Goal: Task Accomplishment & Management: Use online tool/utility

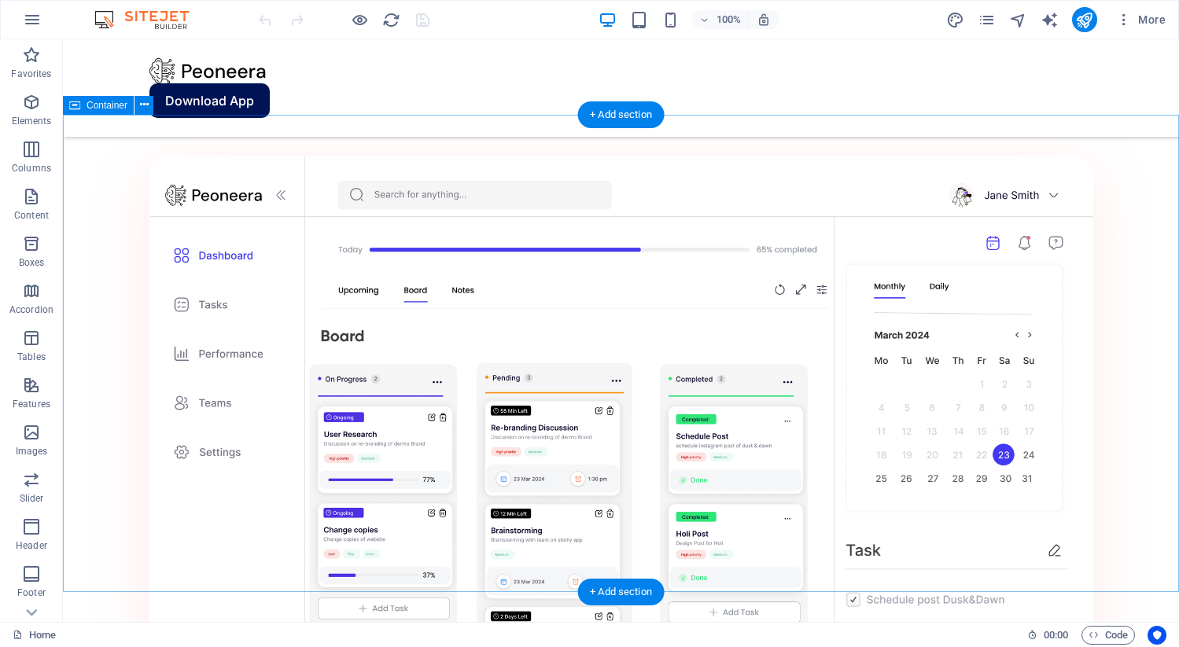
scroll to position [1508, 0]
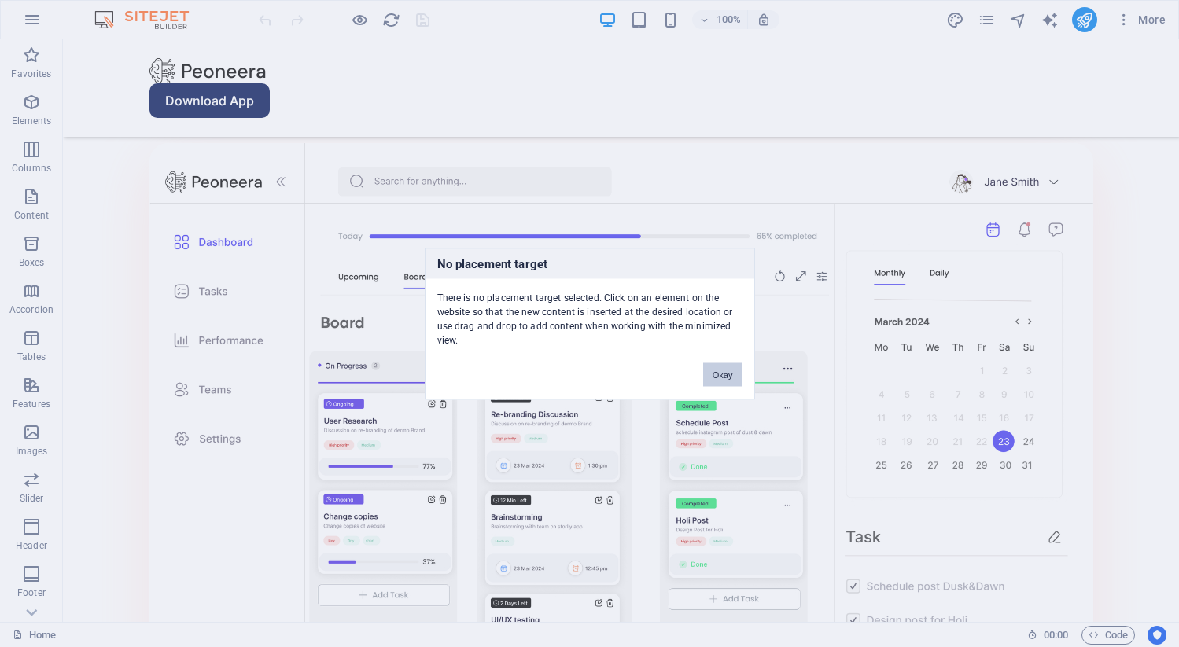
click at [723, 369] on button "Okay" at bounding box center [722, 374] width 39 height 24
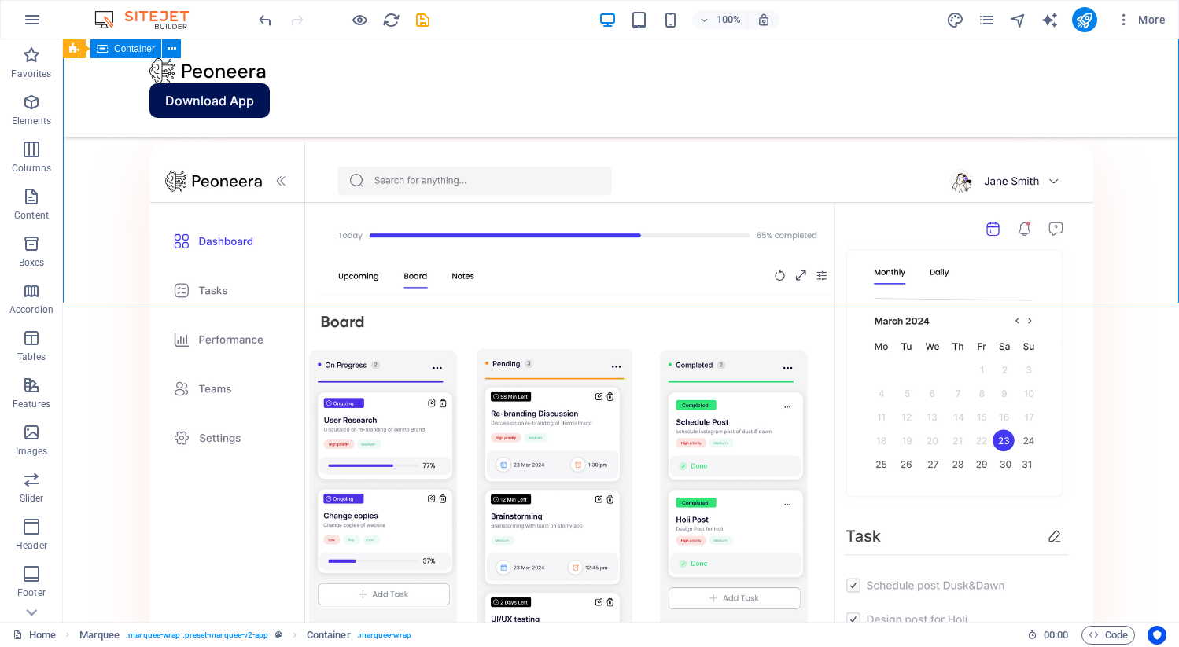
scroll to position [1311, 0]
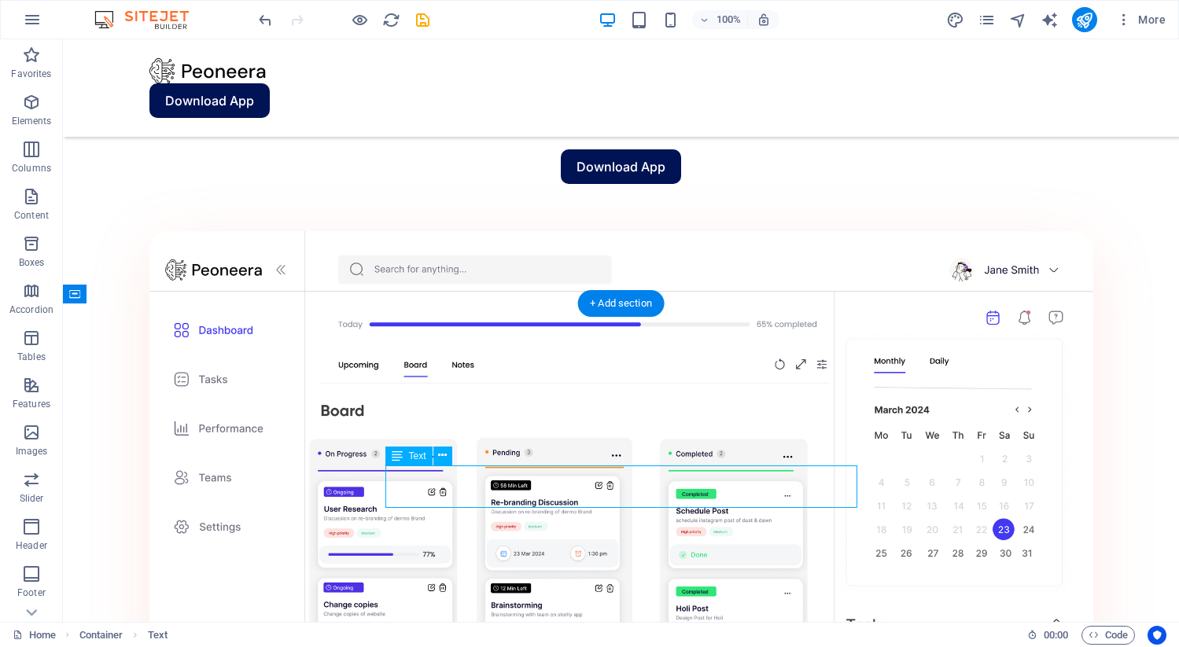
scroll to position [1400, 0]
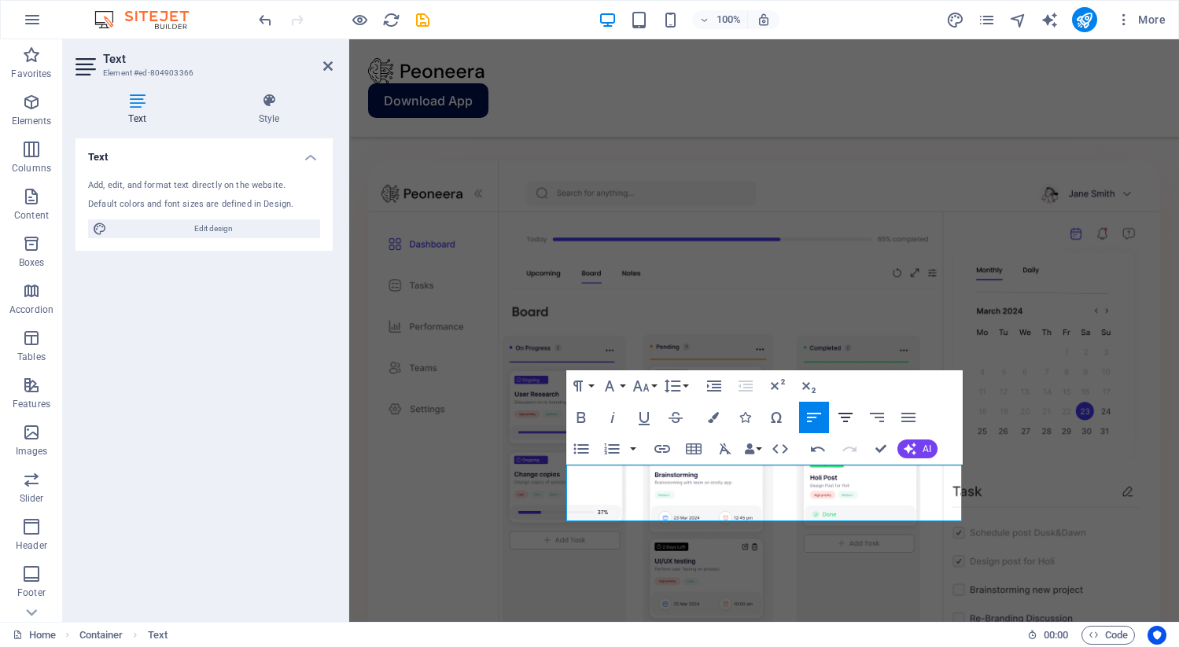
click at [851, 413] on icon "button" at bounding box center [845, 417] width 14 height 9
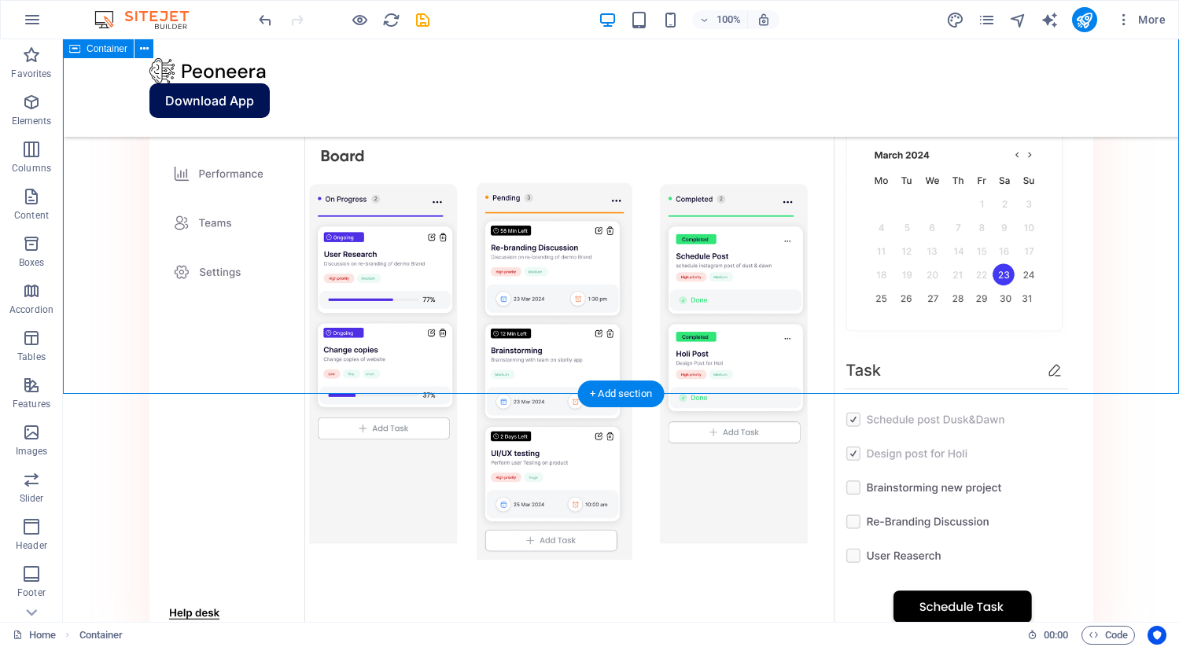
scroll to position [1667, 0]
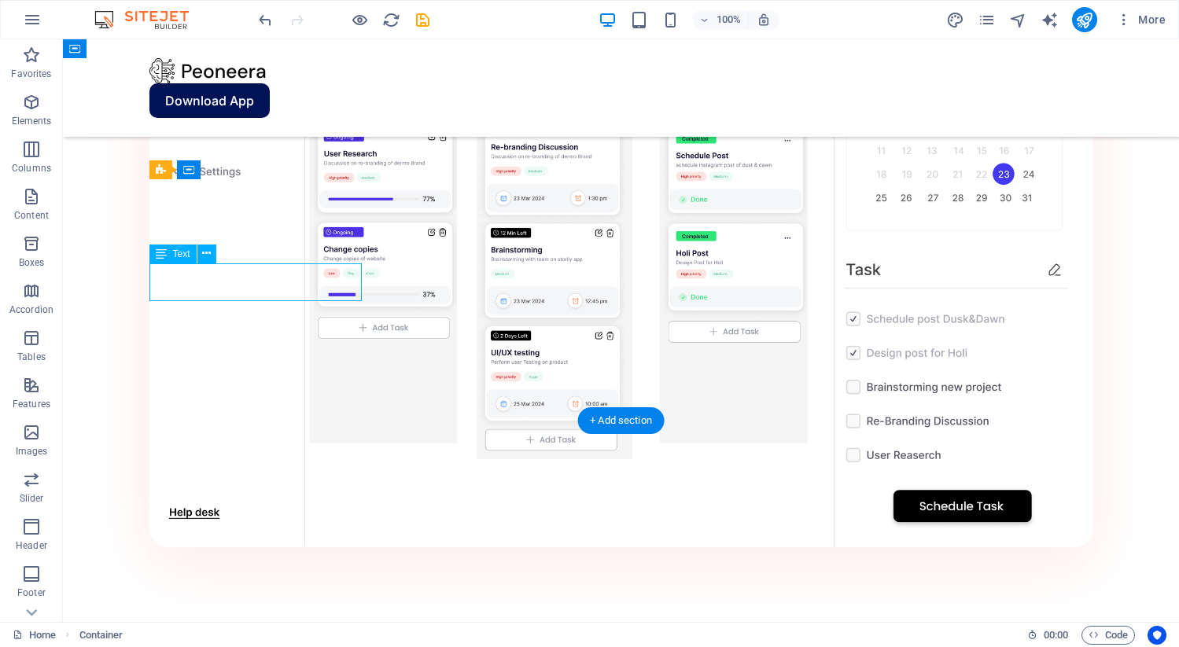
scroll to position [1756, 0]
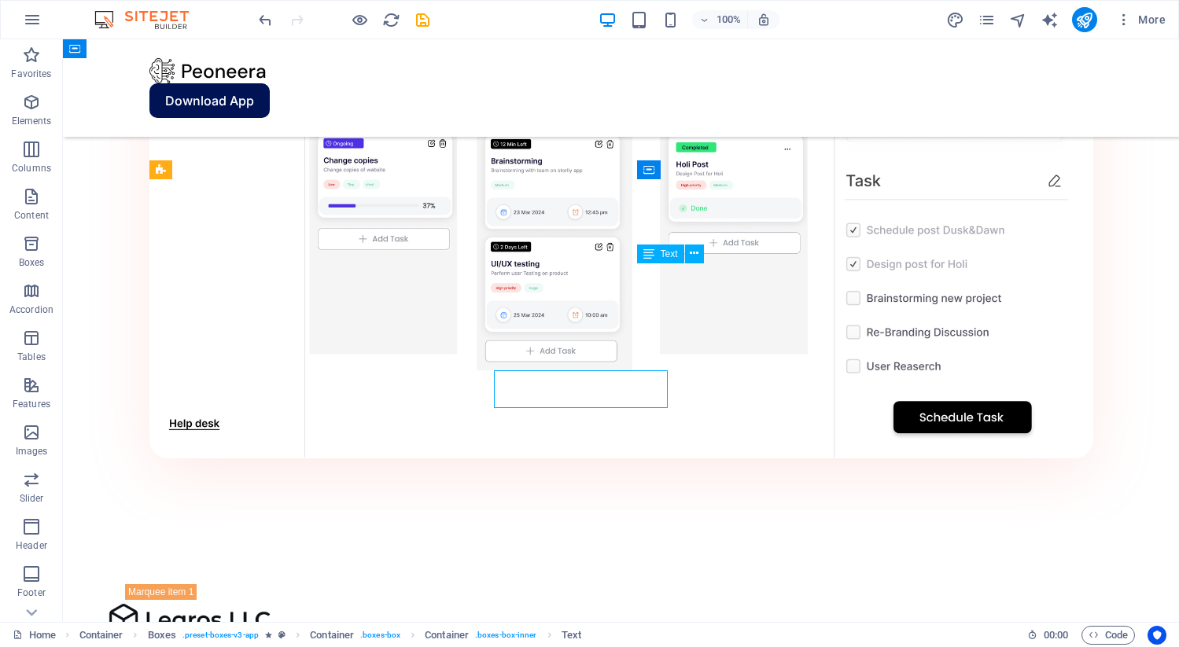
scroll to position [1667, 0]
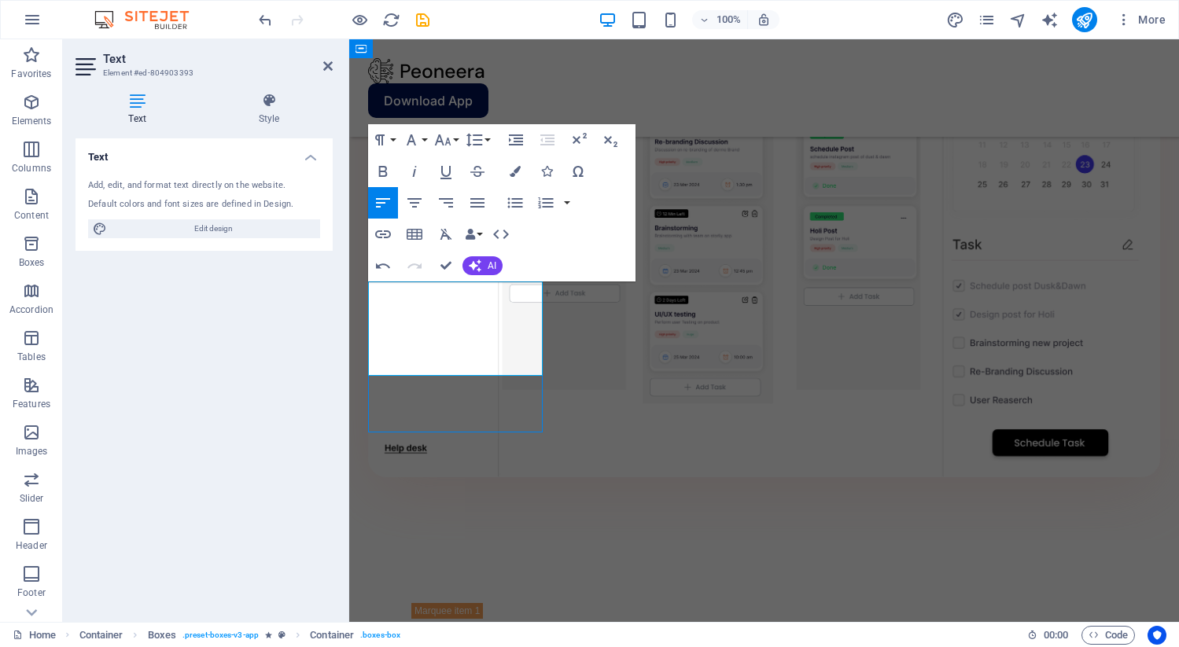
scroll to position [1648, 0]
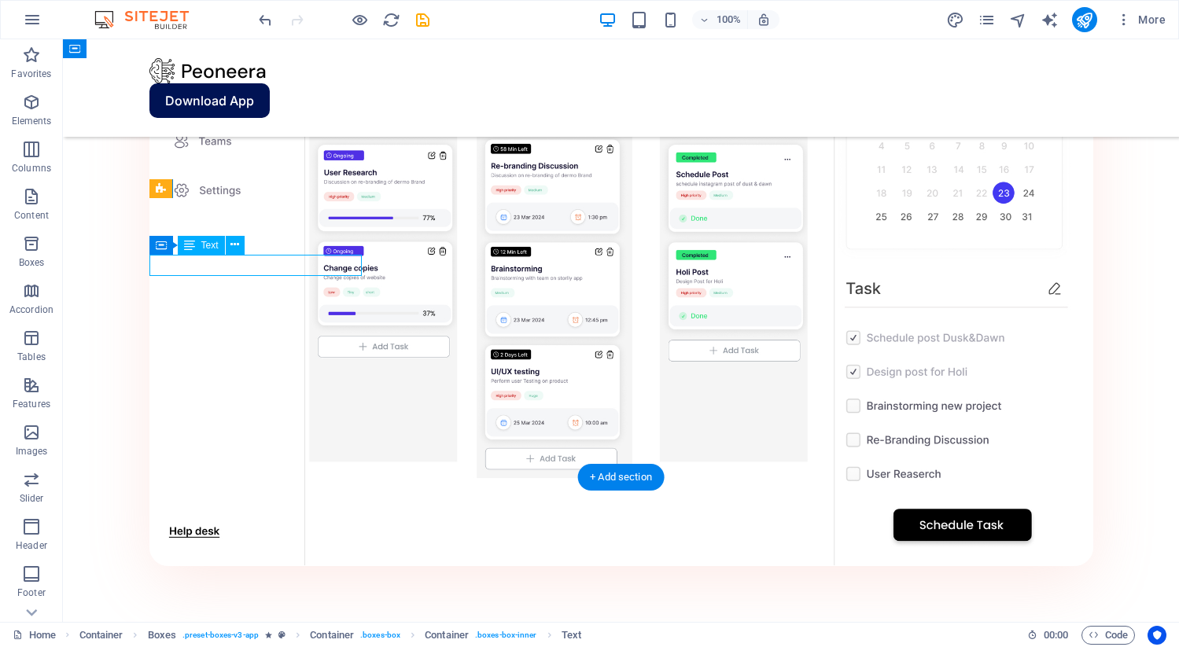
scroll to position [1737, 0]
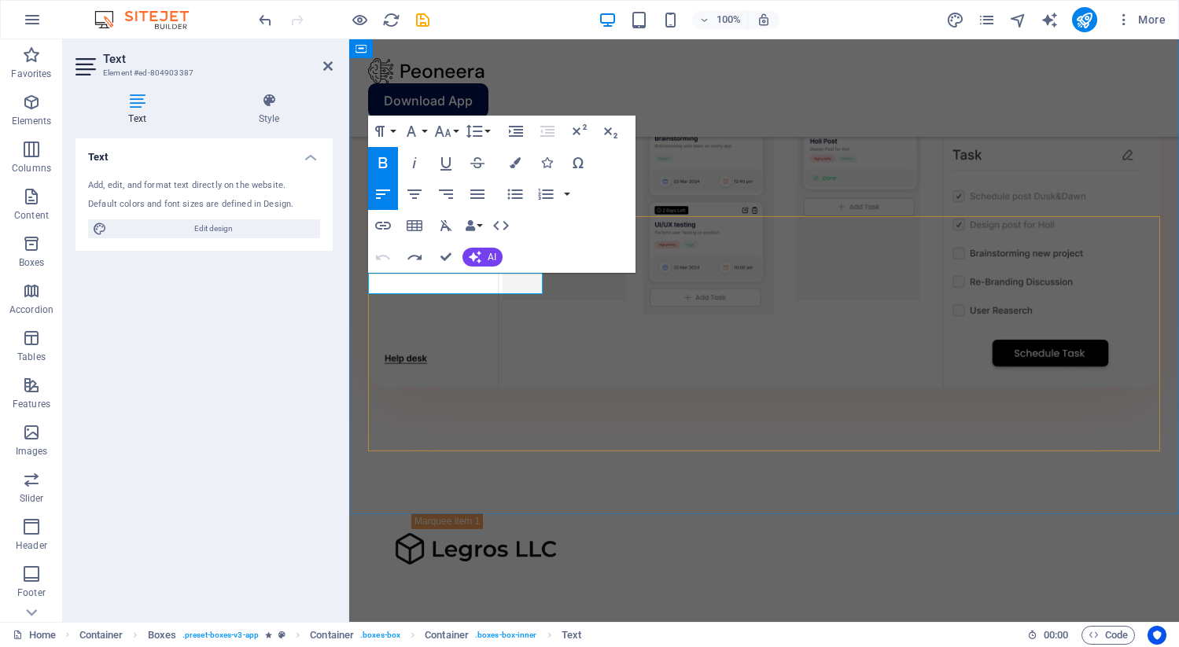
drag, startPoint x: 374, startPoint y: 282, endPoint x: 542, endPoint y: 287, distance: 168.3
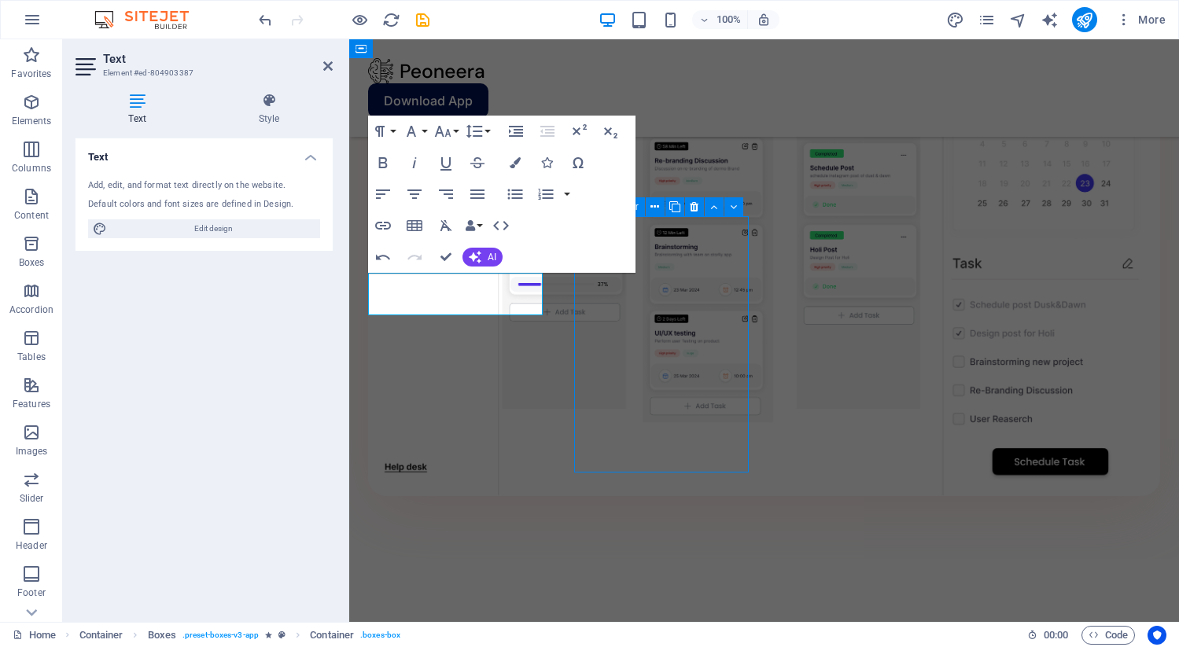
scroll to position [1648, 0]
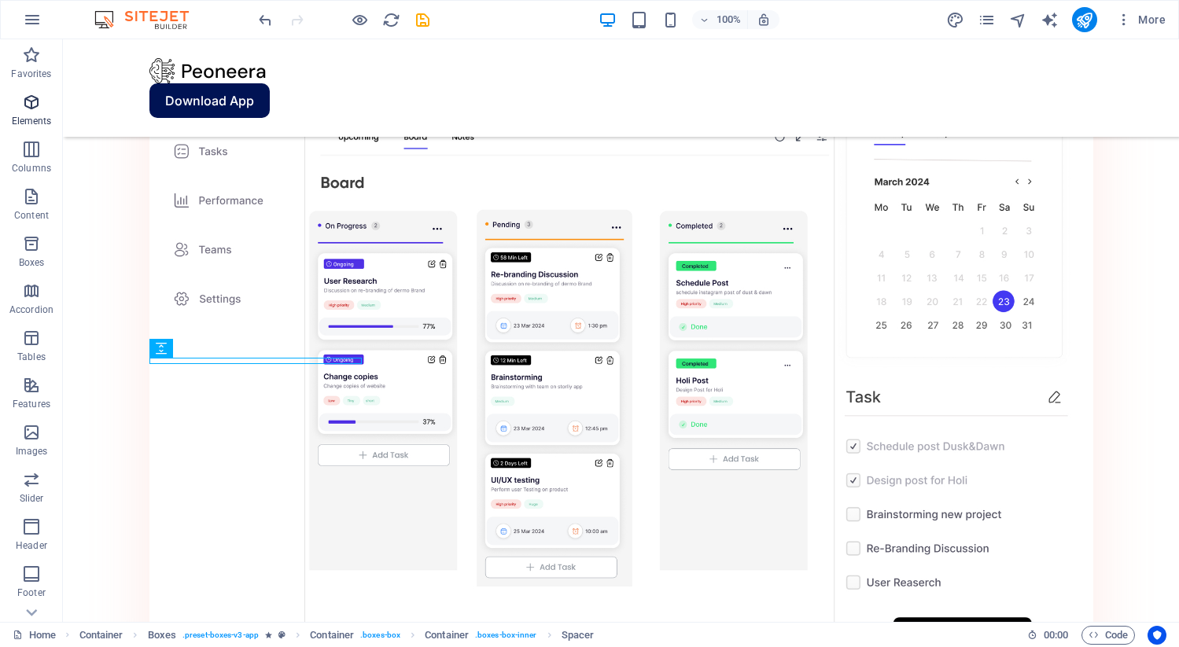
click at [28, 115] on p "Elements" at bounding box center [32, 121] width 40 height 13
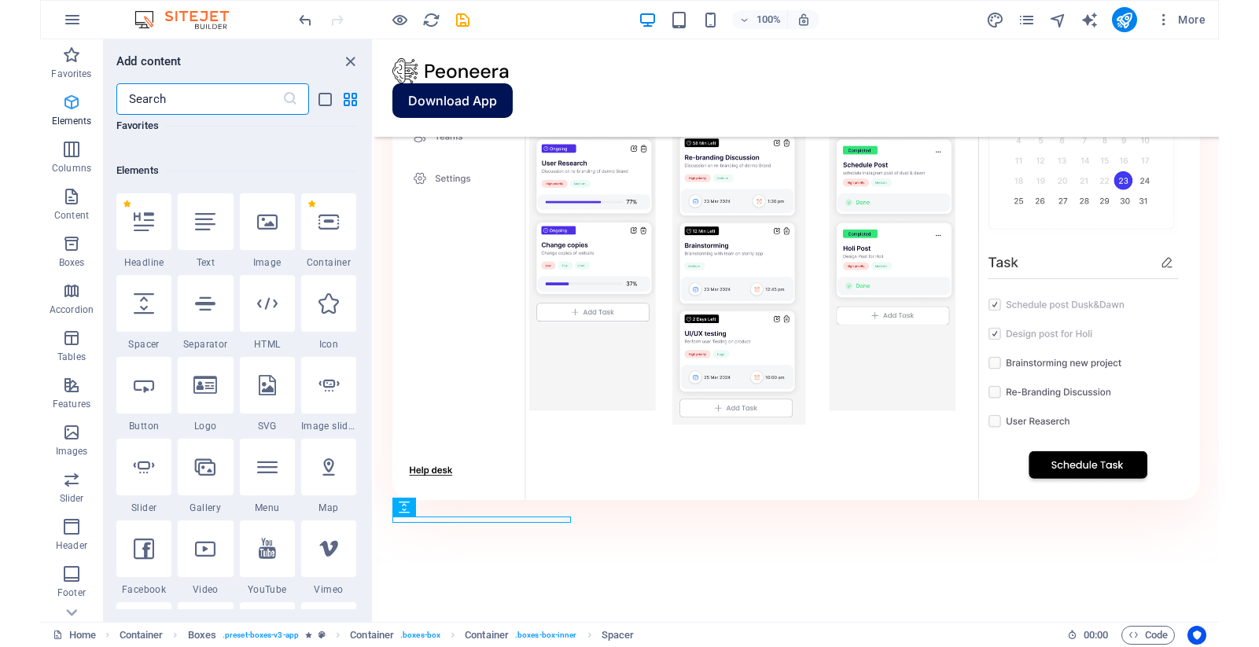
scroll to position [167, 0]
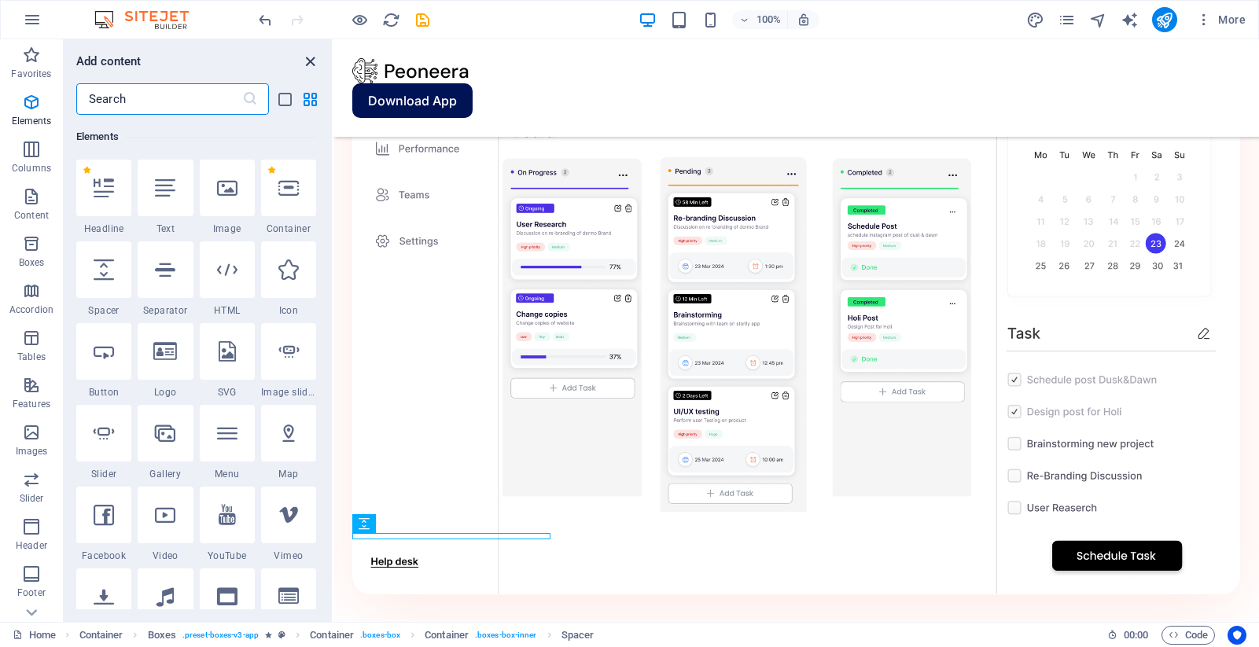
click at [308, 60] on icon "close panel" at bounding box center [310, 62] width 18 height 18
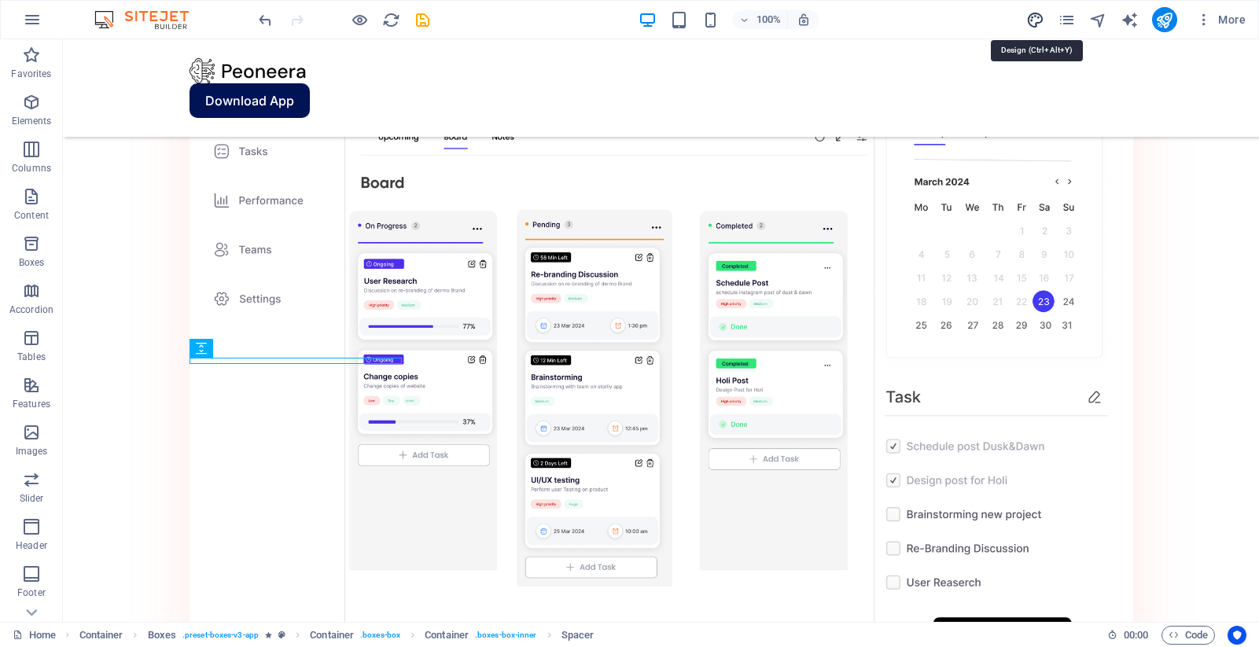
click at [1042, 17] on icon "design" at bounding box center [1035, 20] width 18 height 18
select select "600"
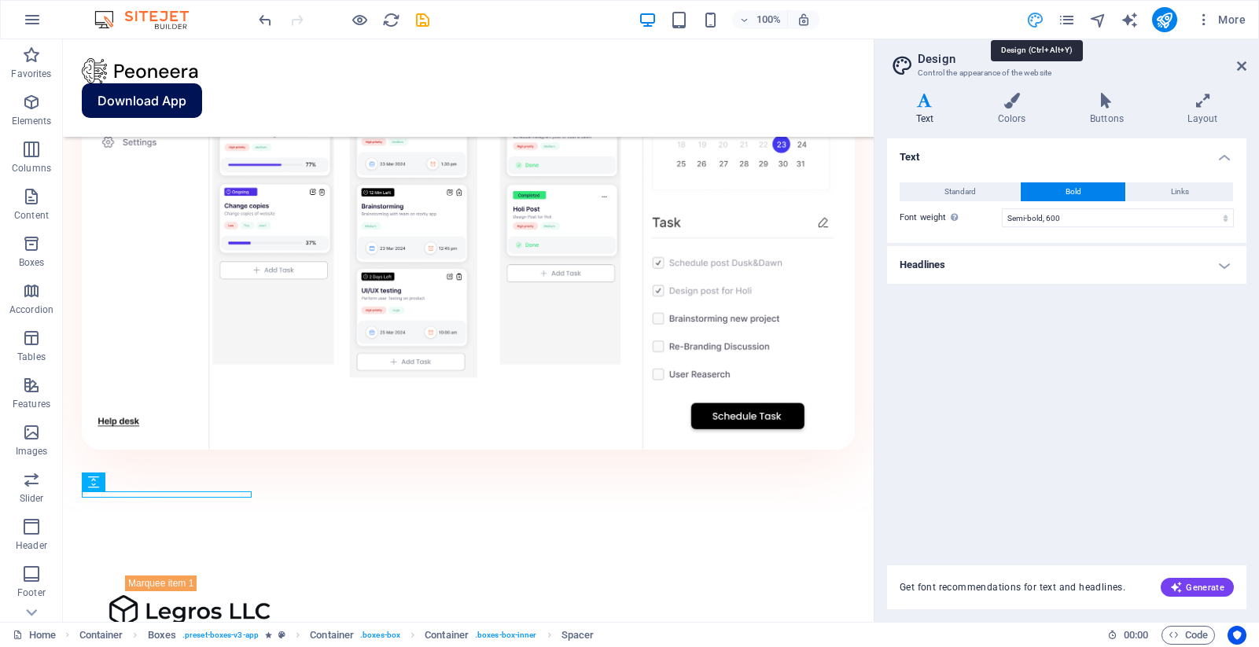
click at [1042, 17] on icon "design" at bounding box center [1035, 20] width 18 height 18
click at [980, 8] on div "100% More" at bounding box center [754, 19] width 996 height 25
click at [1178, 21] on icon "button" at bounding box center [1204, 20] width 16 height 16
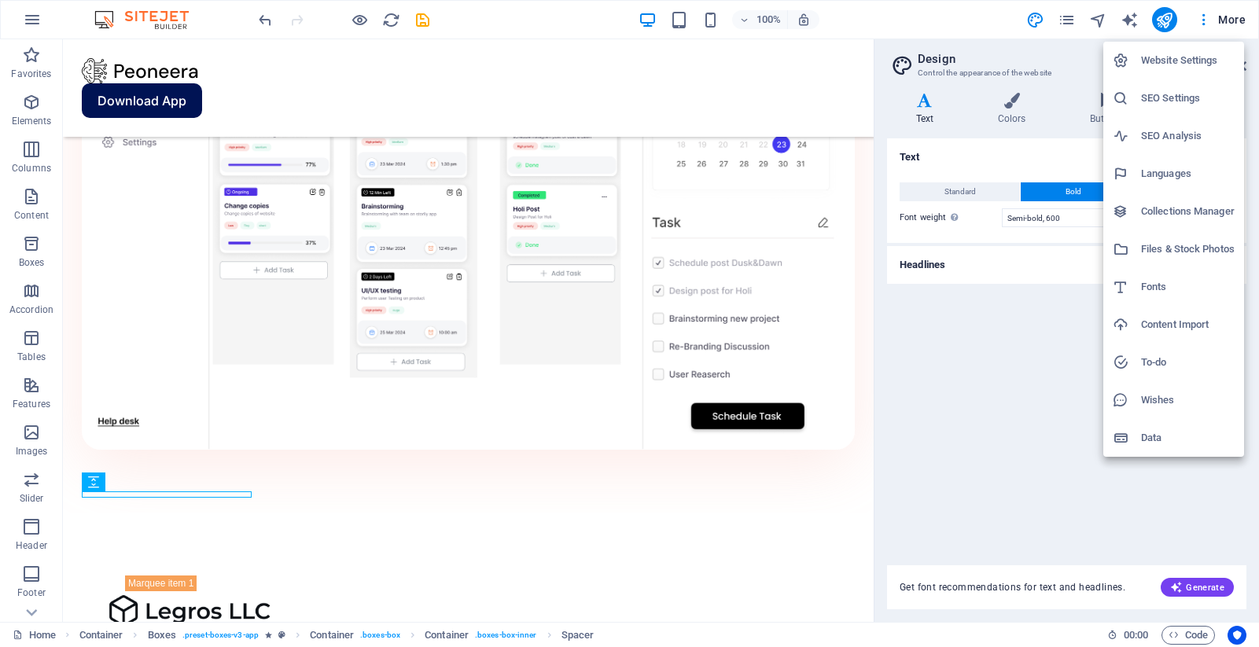
click at [1178, 17] on div at bounding box center [629, 323] width 1259 height 647
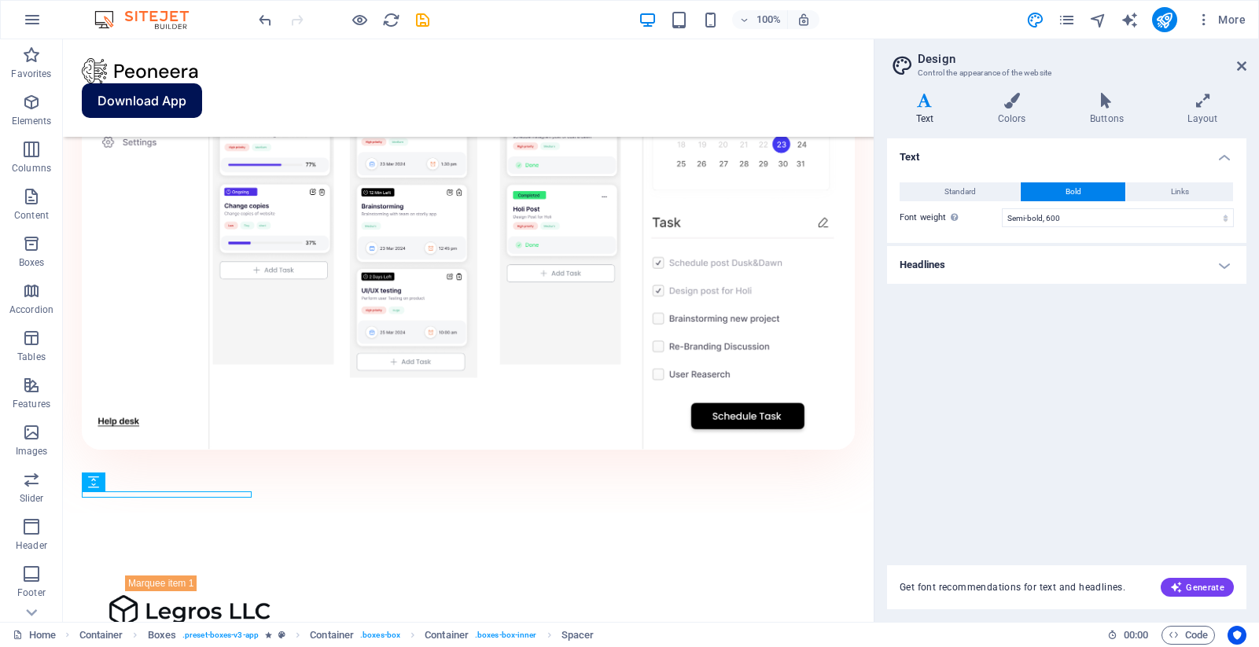
click at [1178, 17] on span "More" at bounding box center [1221, 20] width 50 height 16
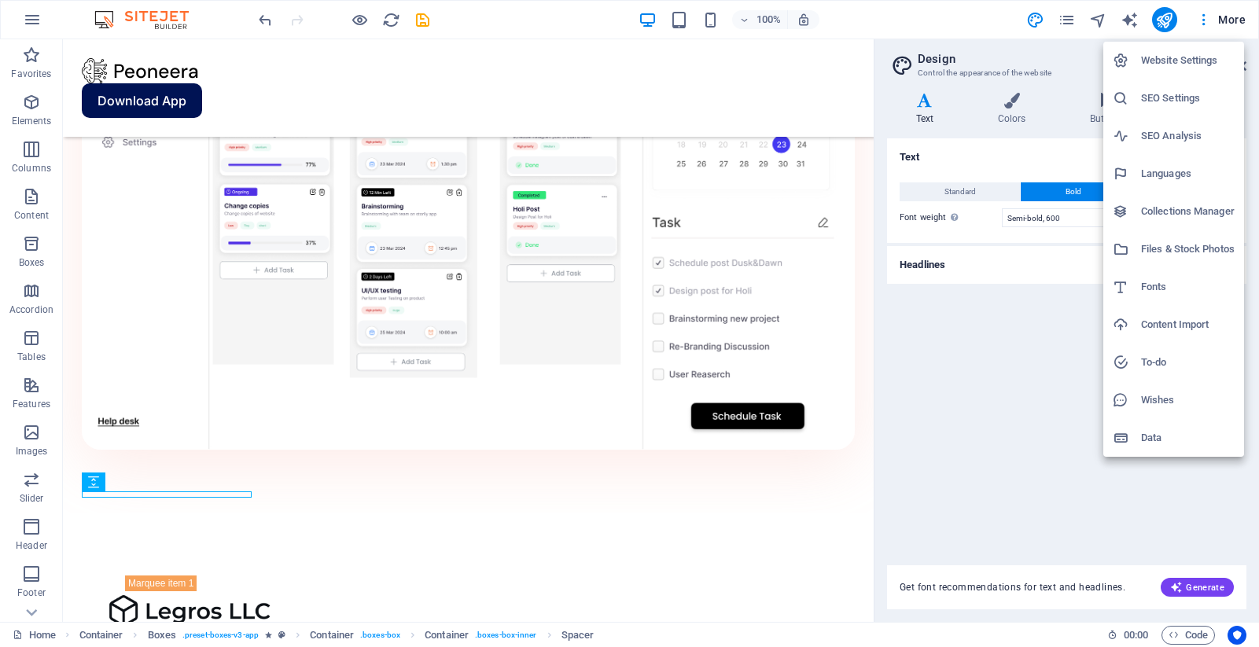
click at [924, 8] on div at bounding box center [629, 323] width 1259 height 647
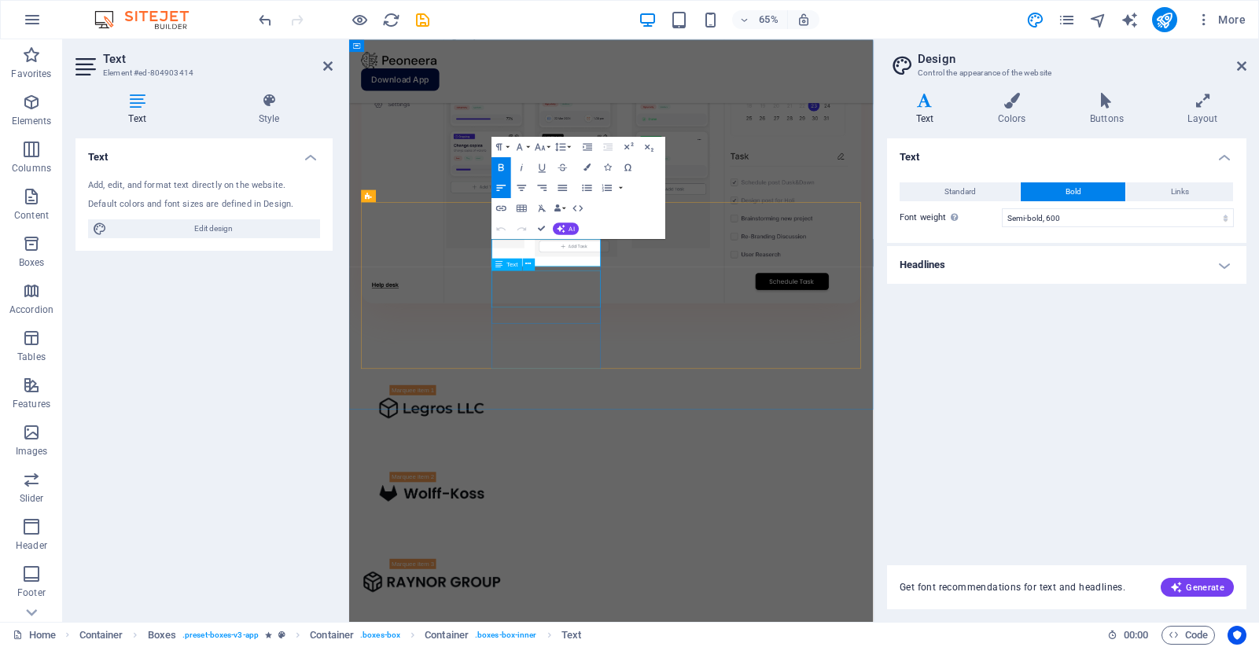
drag, startPoint x: 578, startPoint y: 359, endPoint x: 673, endPoint y: 410, distance: 108.0
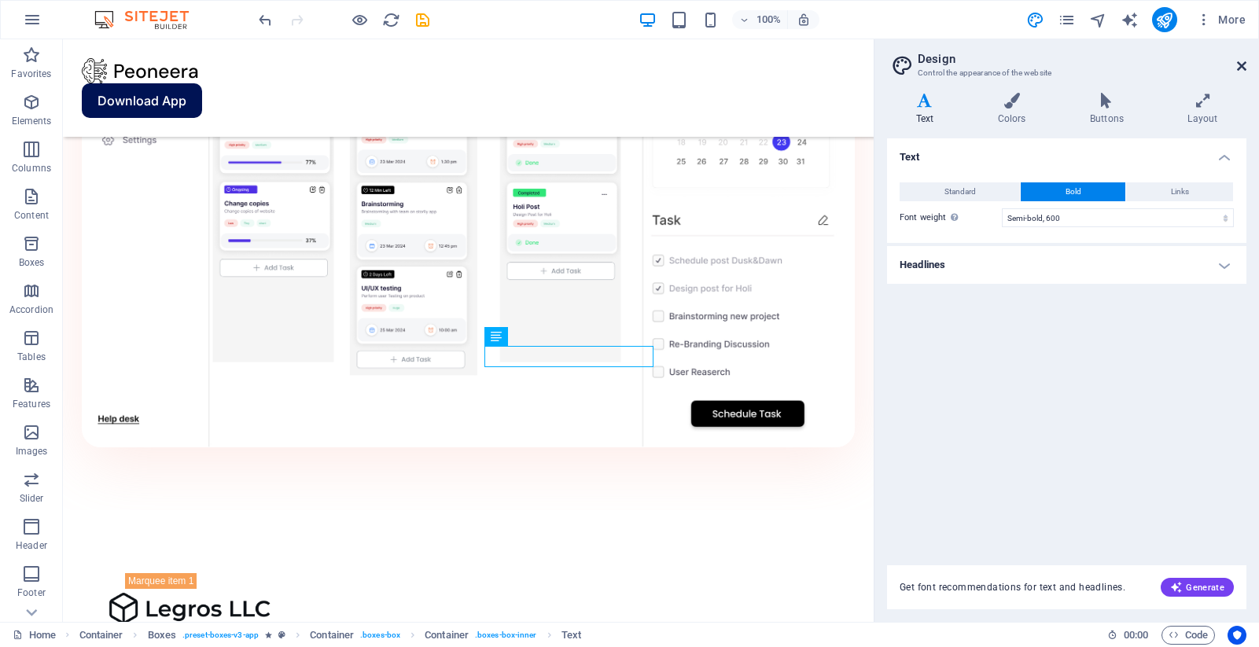
click at [1178, 72] on icon at bounding box center [1241, 66] width 9 height 13
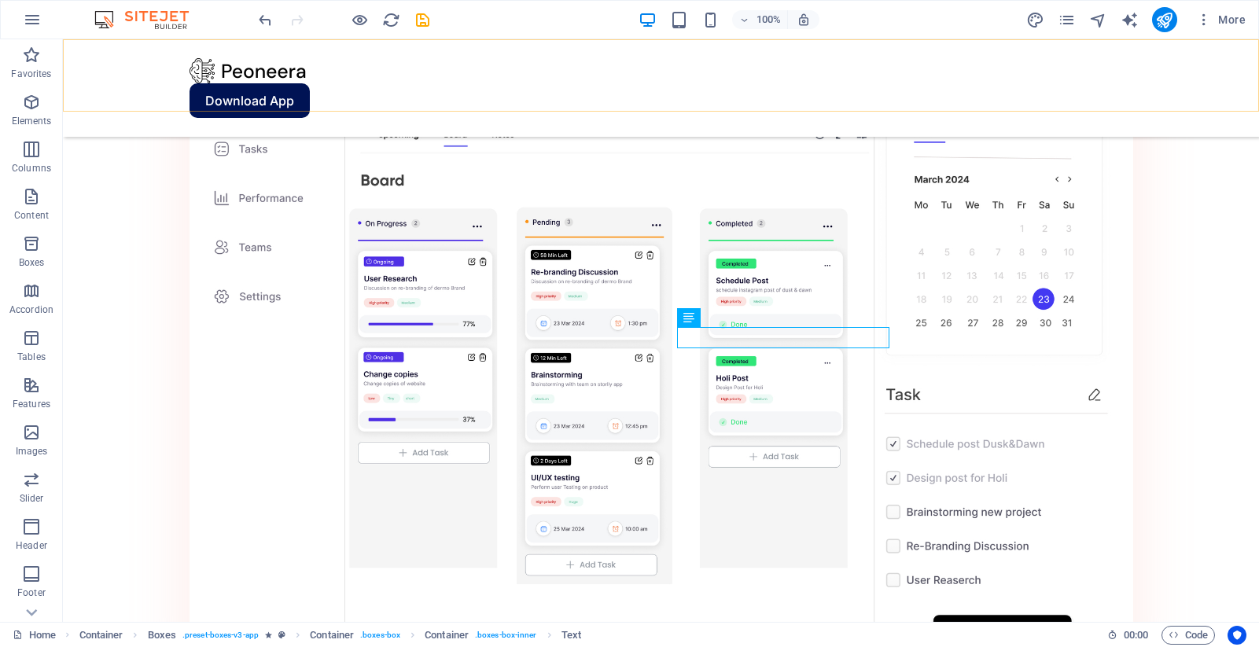
scroll to position [1576, 0]
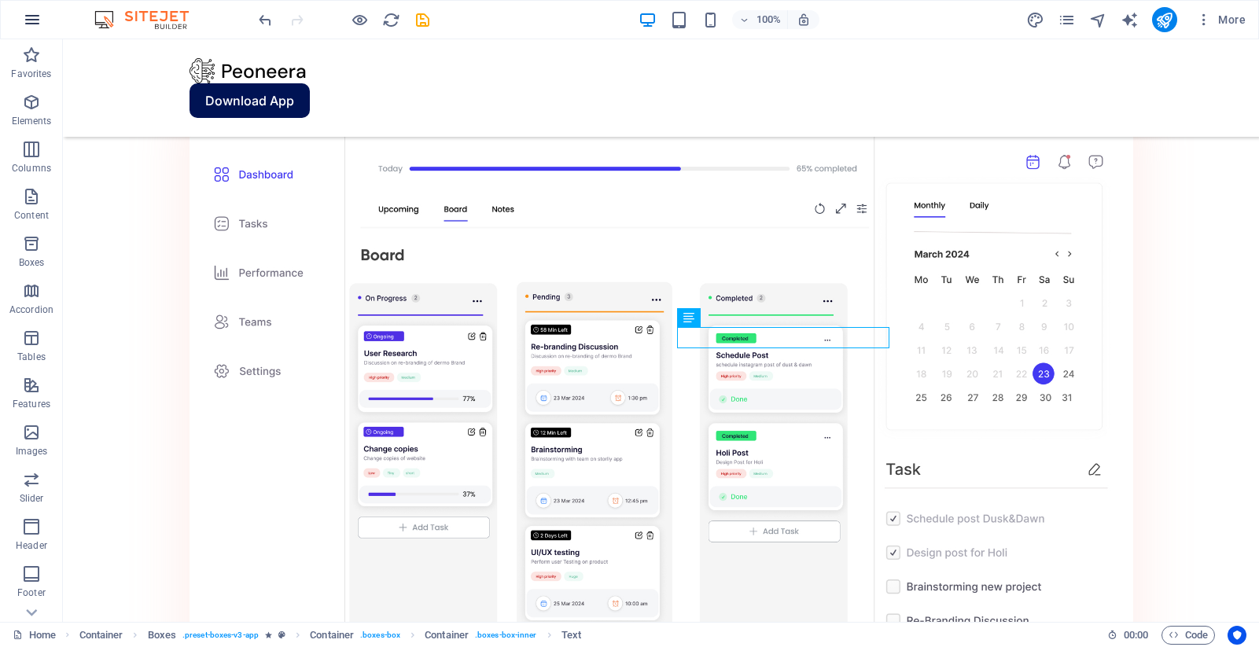
click at [26, 25] on icon "button" at bounding box center [32, 19] width 19 height 19
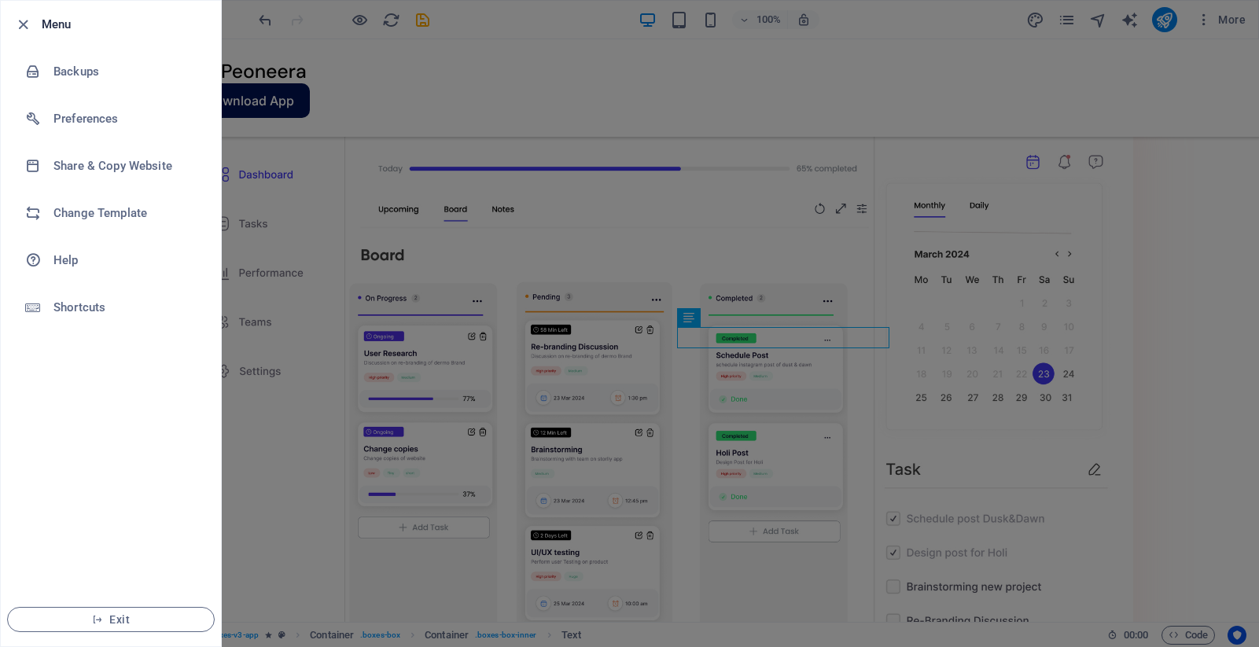
click at [307, 100] on div at bounding box center [629, 323] width 1259 height 647
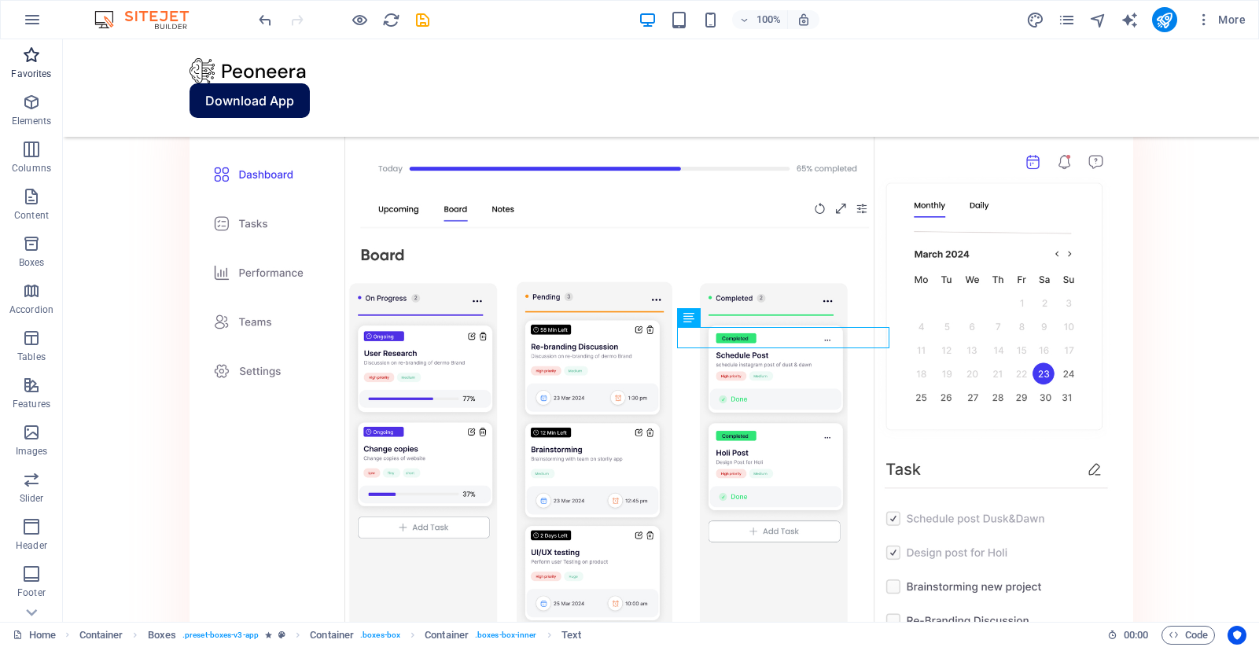
click at [31, 54] on icon "button" at bounding box center [31, 55] width 19 height 19
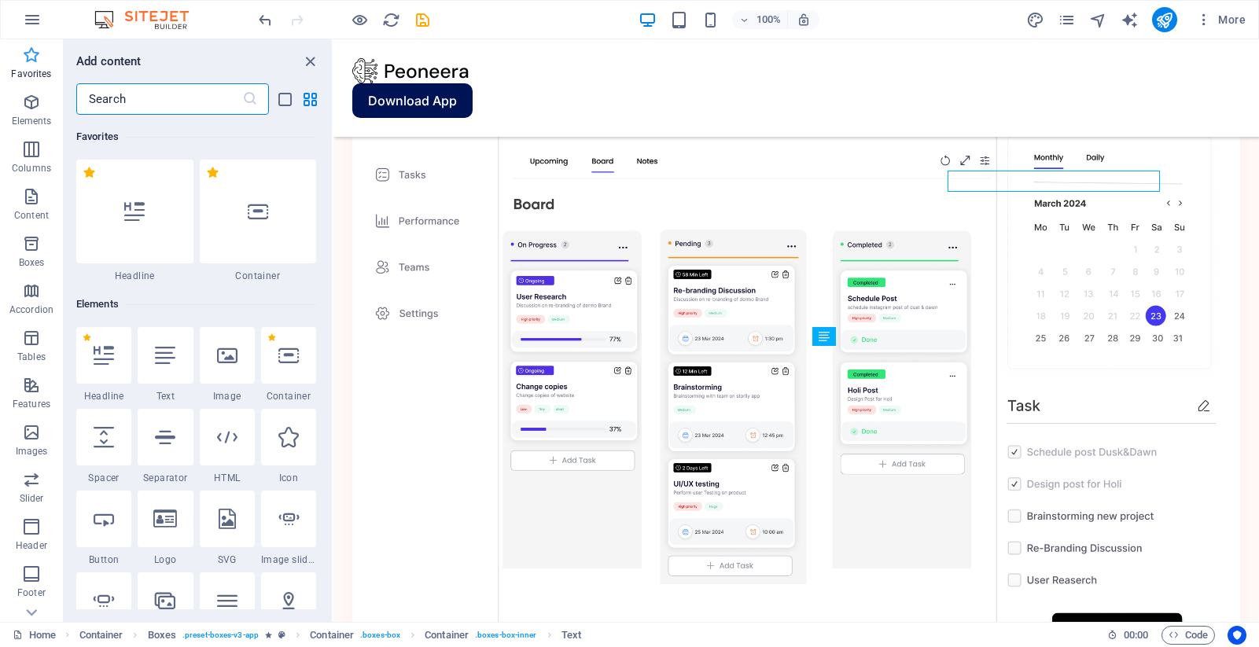
scroll to position [1732, 0]
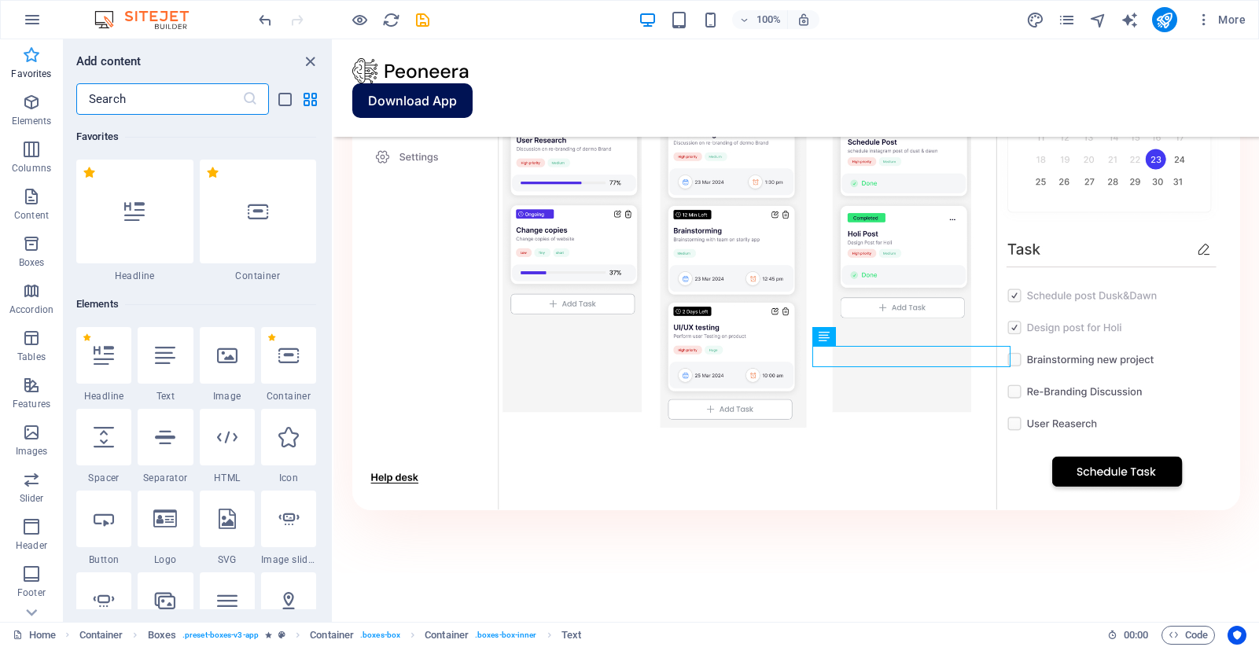
click at [31, 54] on icon "button" at bounding box center [31, 55] width 19 height 19
click at [311, 56] on icon "close panel" at bounding box center [310, 62] width 18 height 18
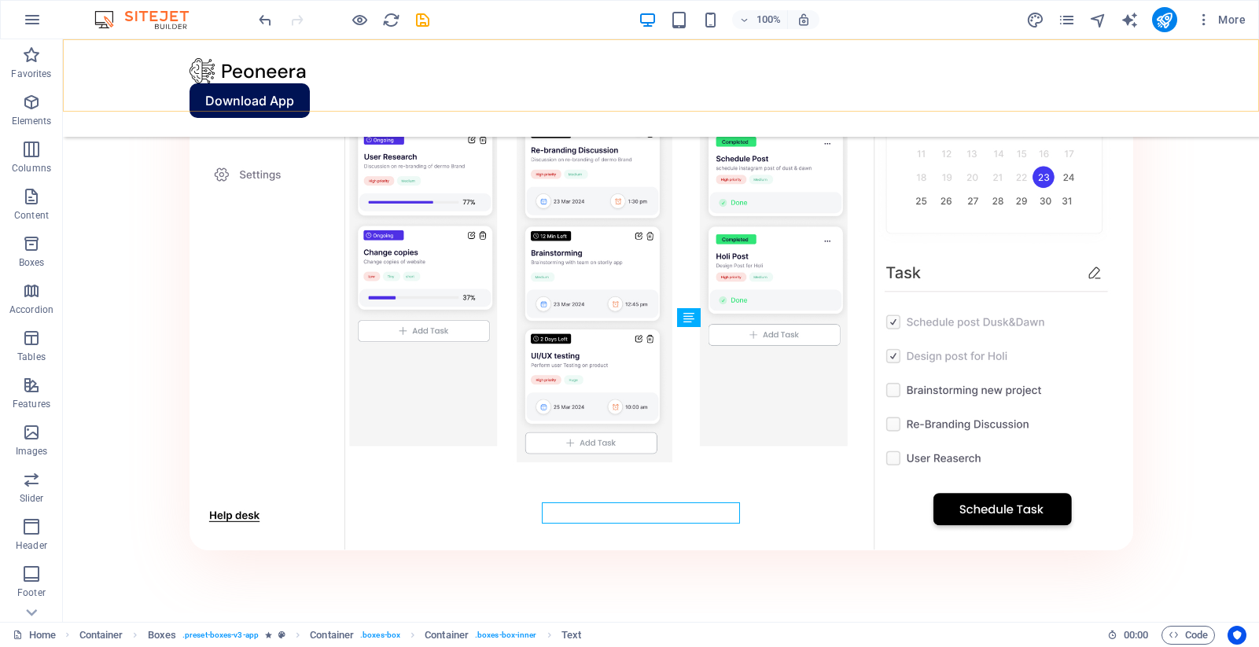
scroll to position [1576, 0]
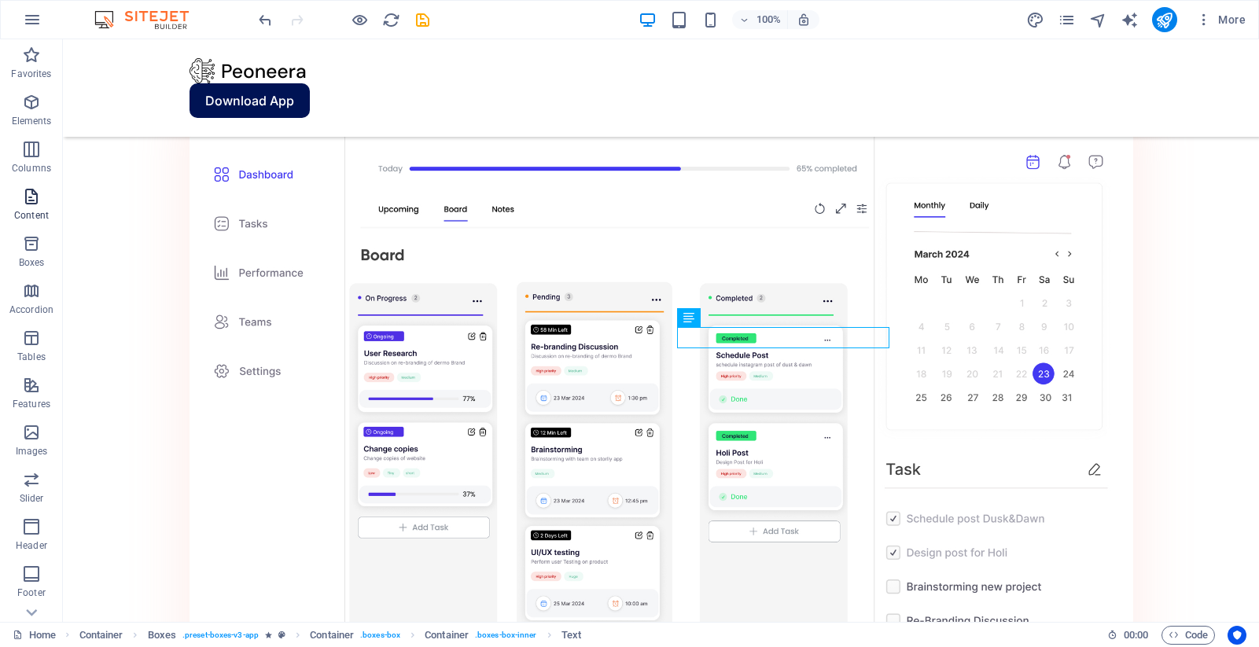
click at [26, 195] on icon "button" at bounding box center [31, 196] width 19 height 19
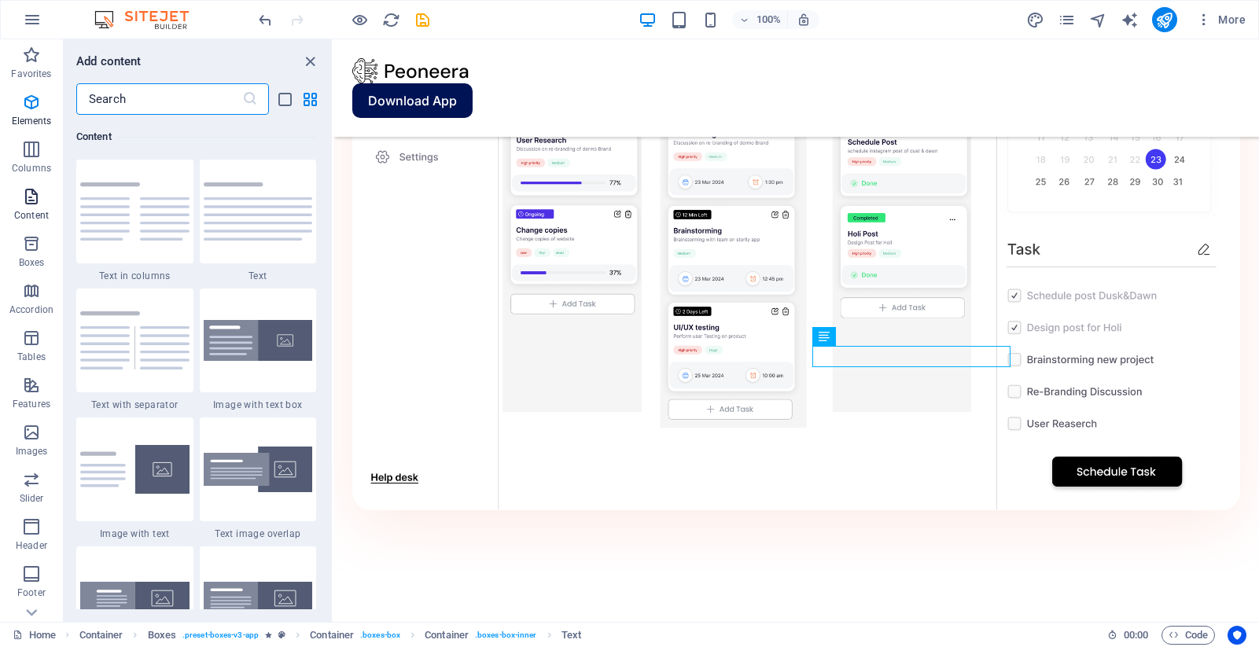
scroll to position [2751, 0]
click at [316, 57] on icon "close panel" at bounding box center [310, 62] width 18 height 18
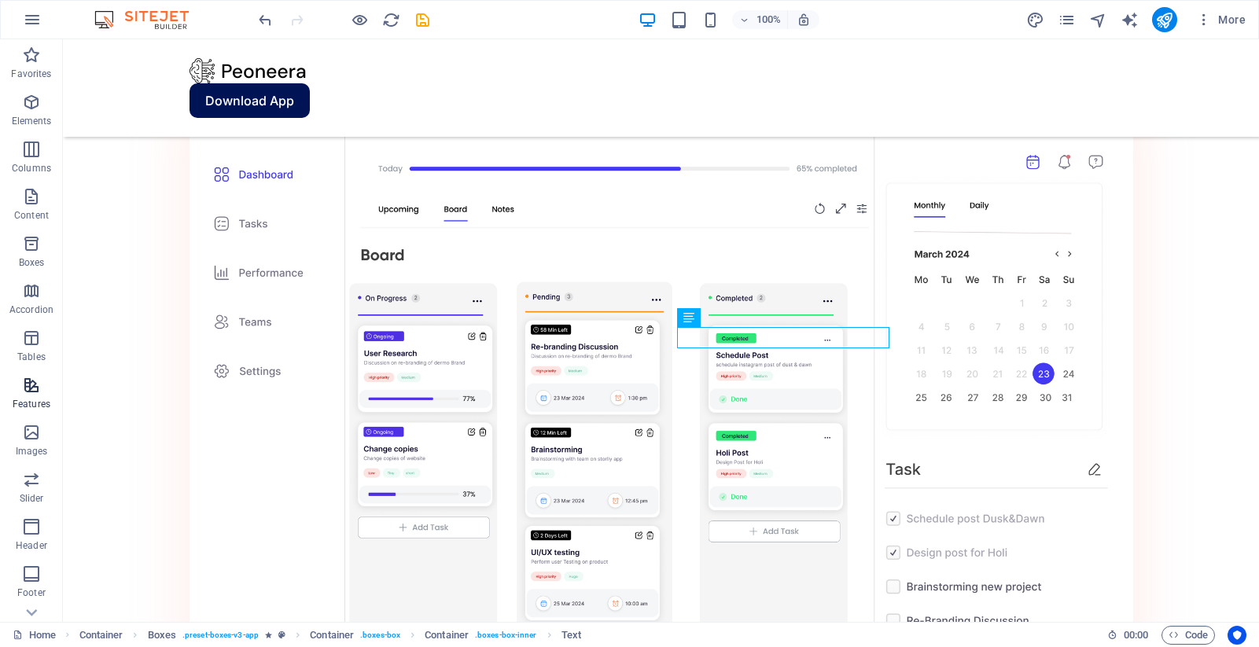
click at [22, 388] on icon "button" at bounding box center [31, 385] width 19 height 19
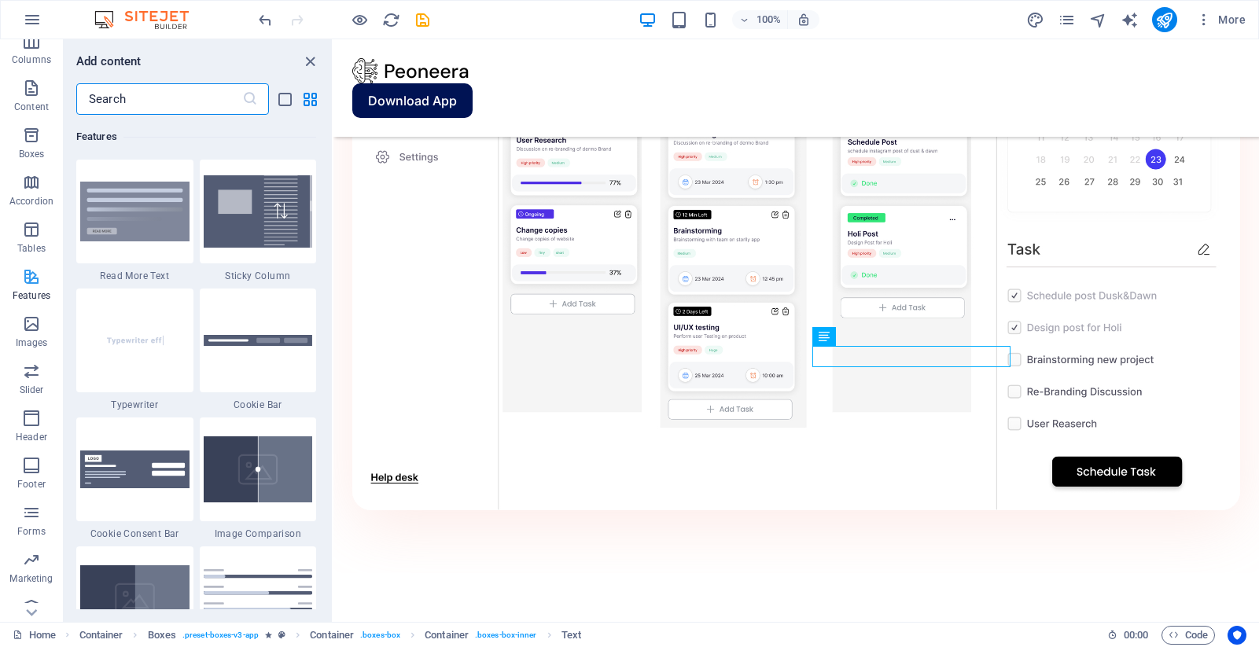
scroll to position [125, 0]
click at [35, 600] on span "Collections" at bounding box center [31, 600] width 63 height 38
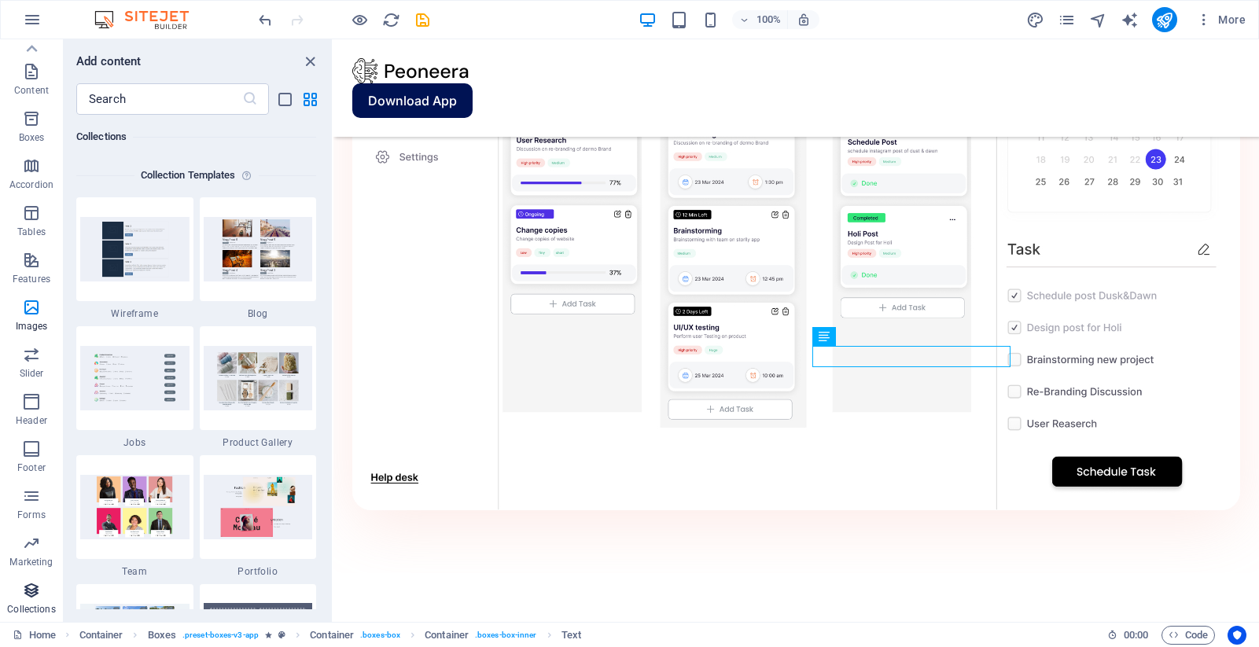
scroll to position [14393, 0]
click at [22, 547] on icon "button" at bounding box center [31, 543] width 19 height 19
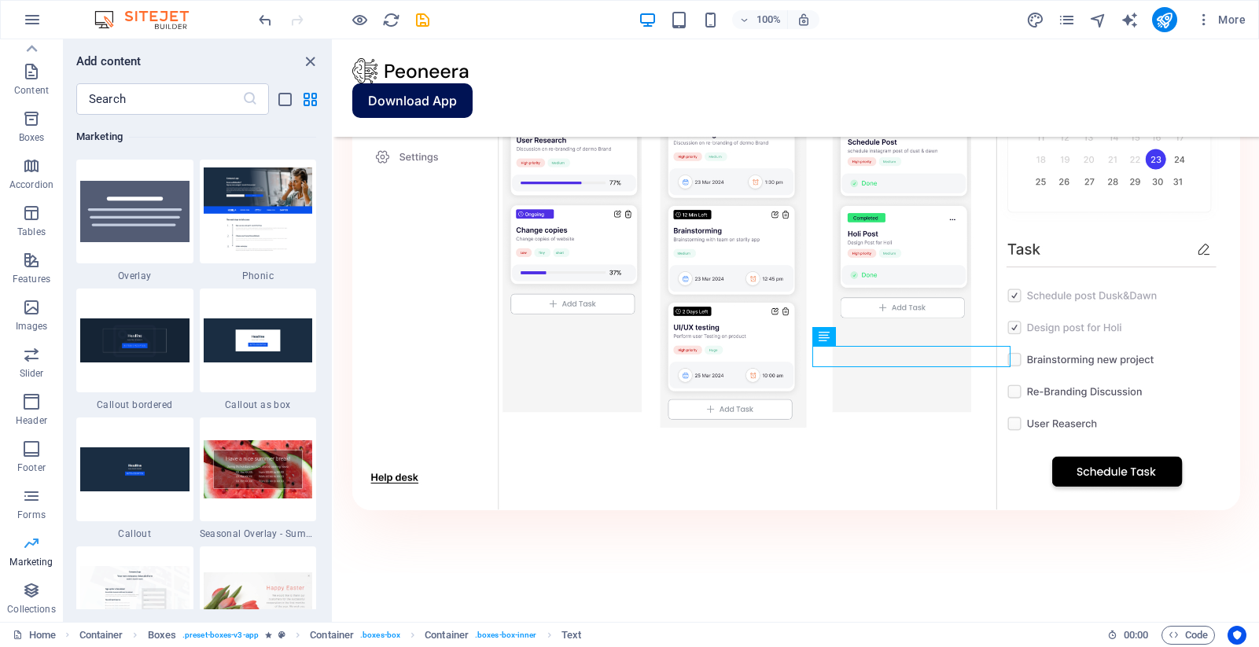
scroll to position [12807, 0]
click at [15, 491] on span "Forms" at bounding box center [31, 506] width 63 height 38
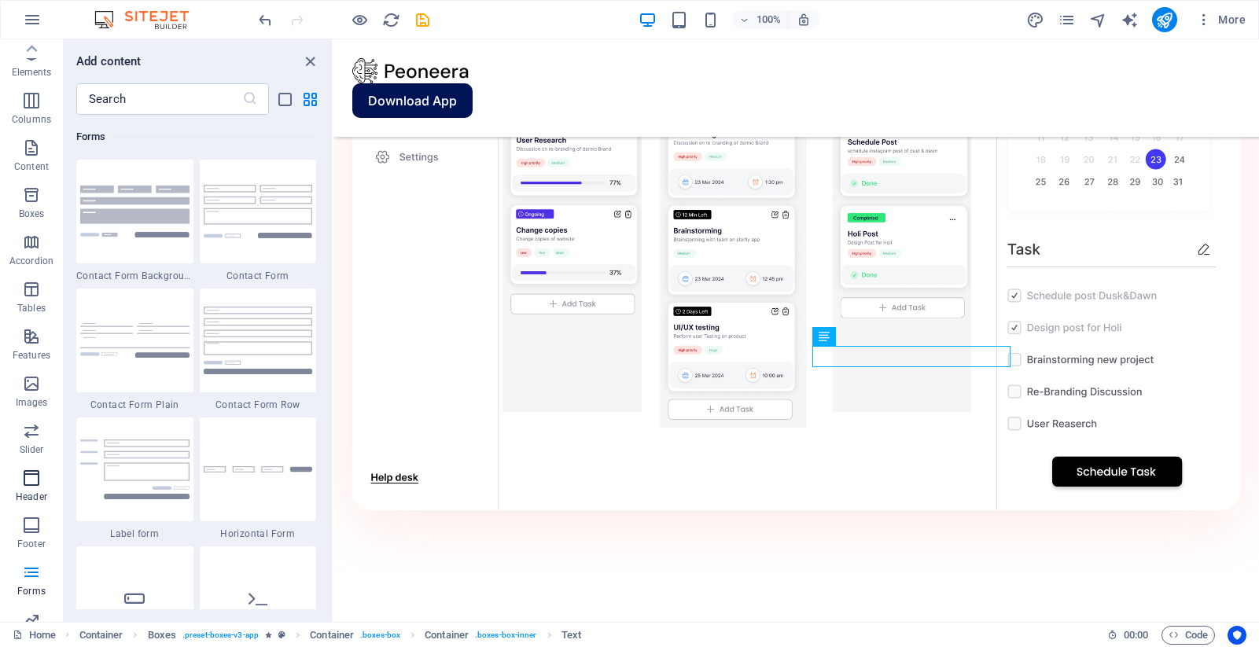
scroll to position [0, 0]
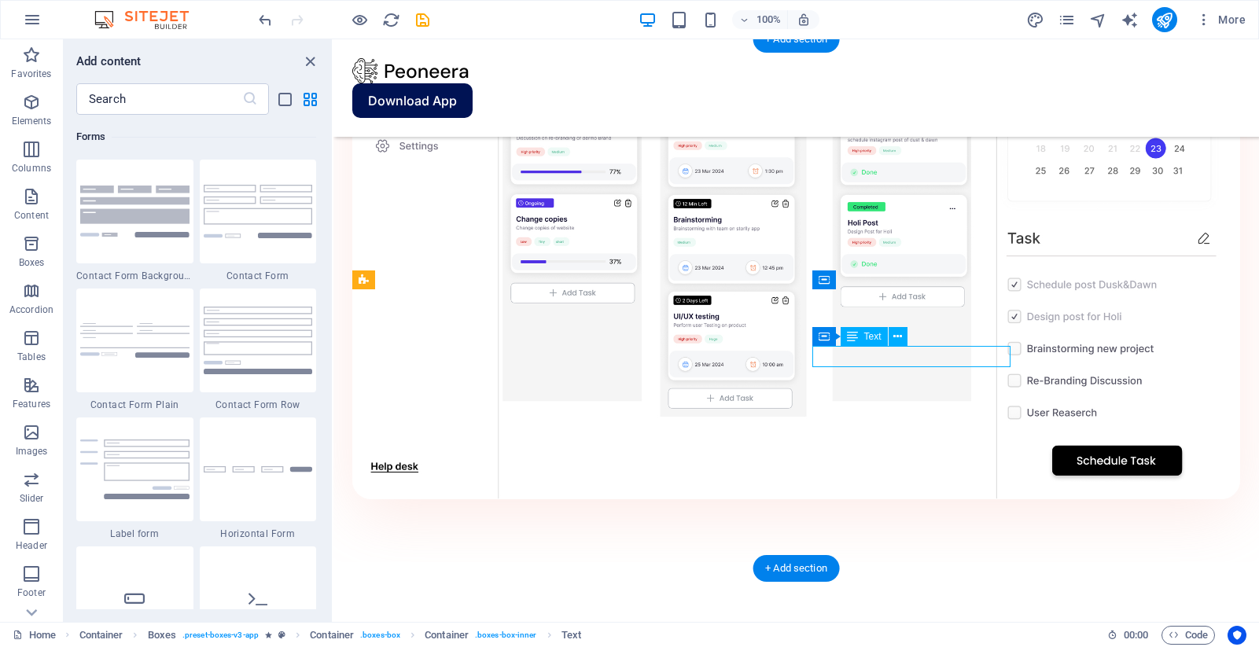
scroll to position [1721, 0]
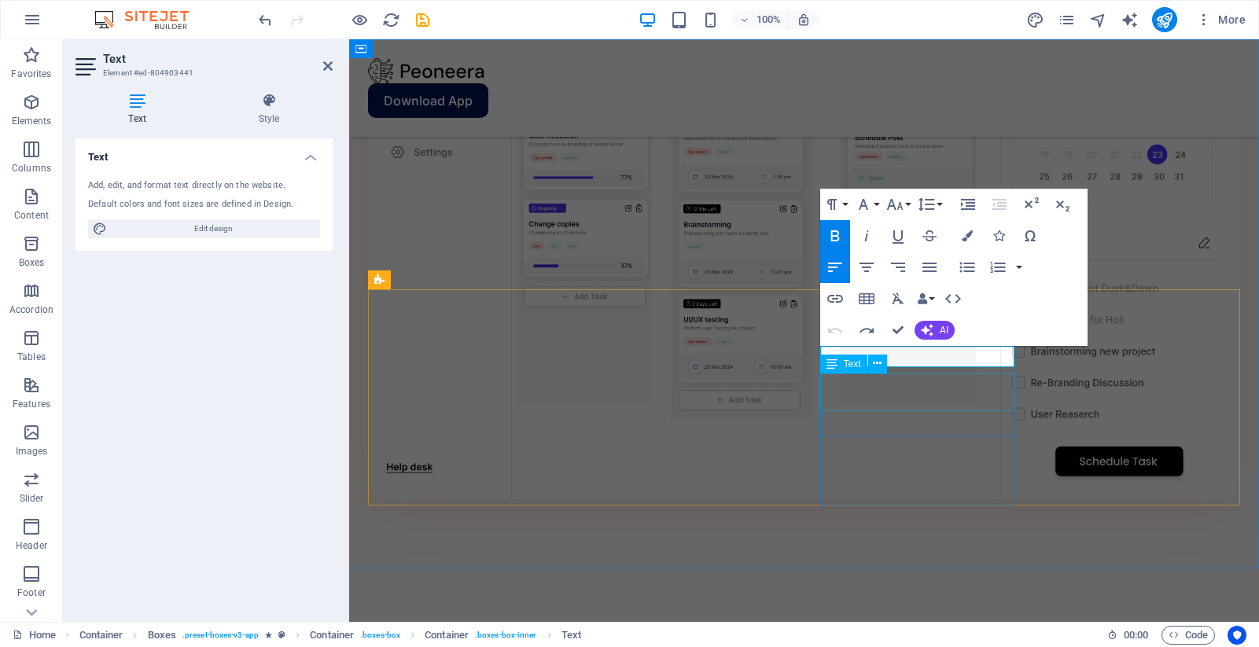
drag, startPoint x: 832, startPoint y: 360, endPoint x: 1007, endPoint y: 377, distance: 176.1
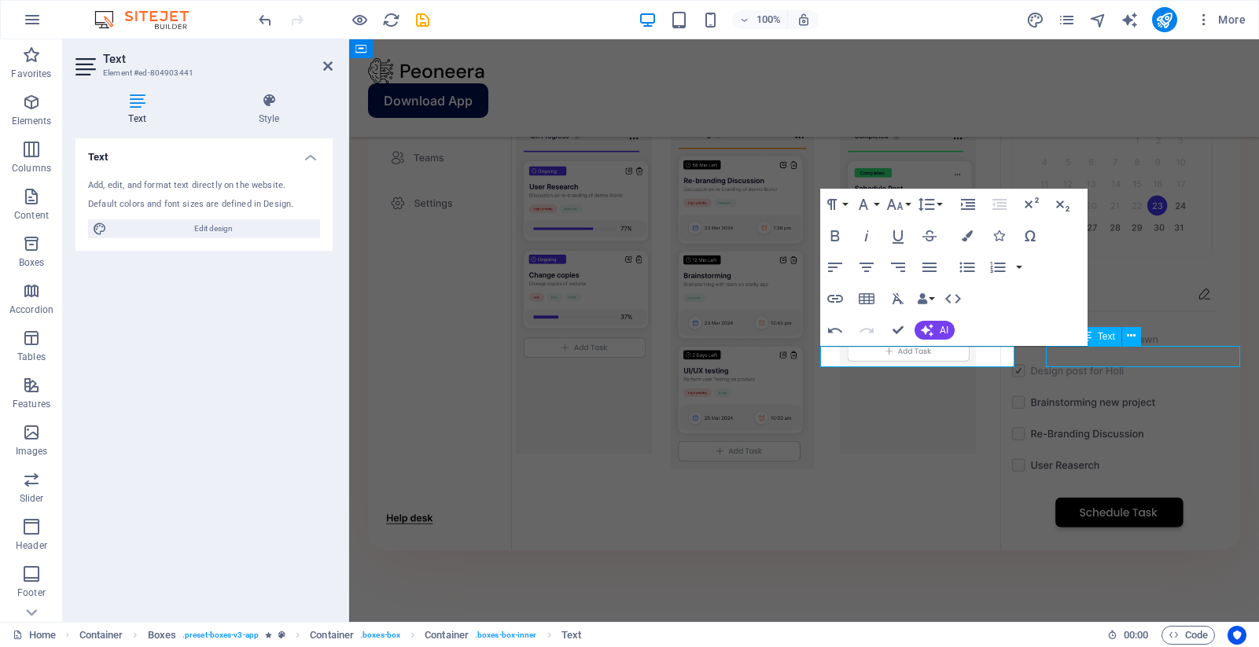
scroll to position [1576, 0]
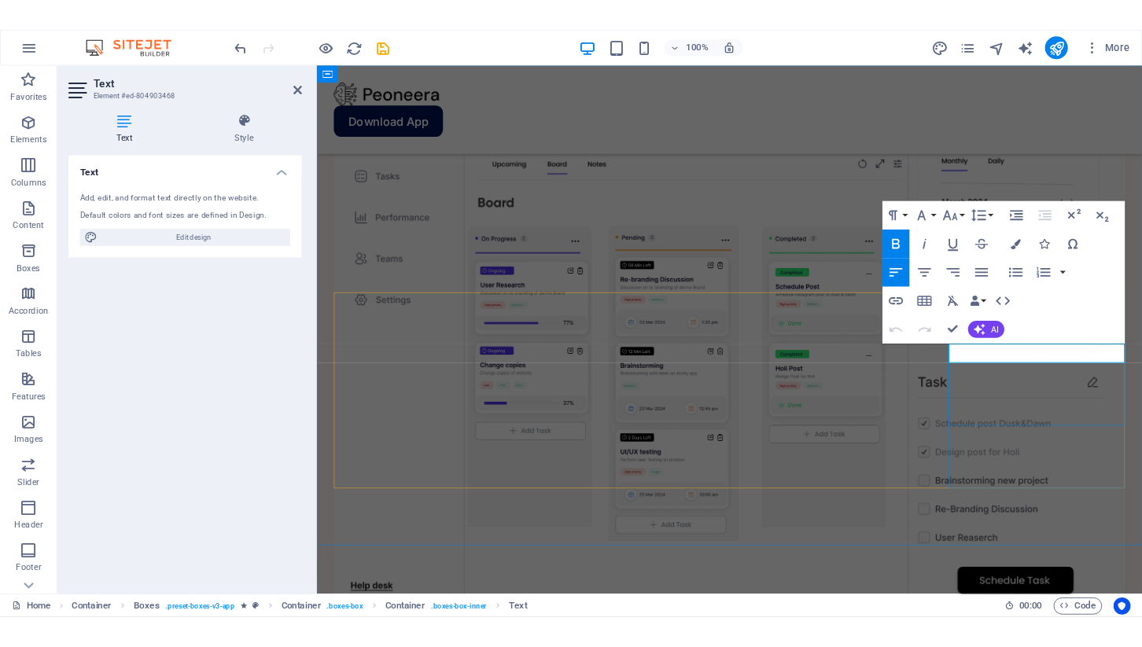
scroll to position [1721, 0]
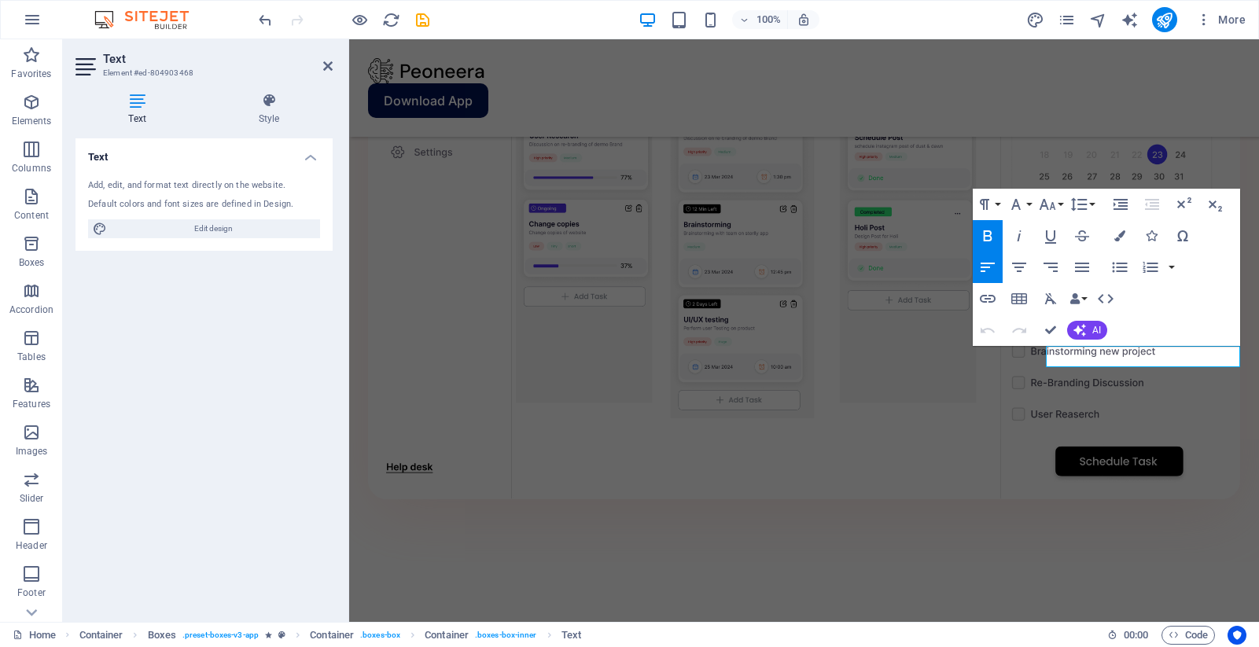
drag, startPoint x: 1058, startPoint y: 356, endPoint x: 1274, endPoint y: 328, distance: 217.3
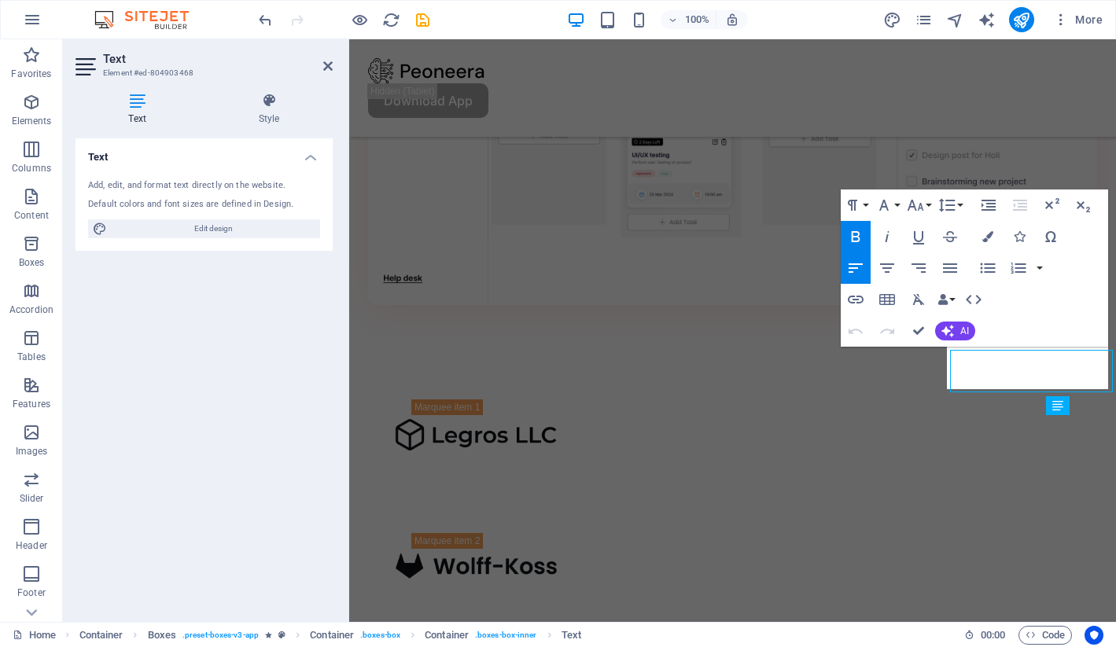
scroll to position [1639, 0]
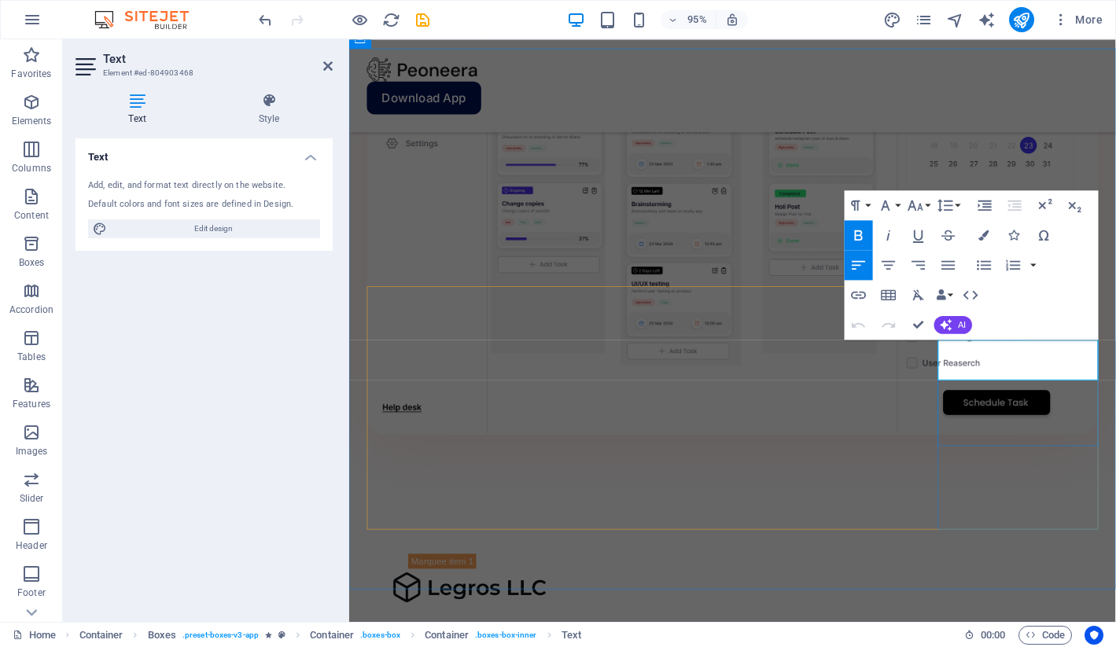
drag, startPoint x: 979, startPoint y: 366, endPoint x: 1048, endPoint y: 399, distance: 77.0
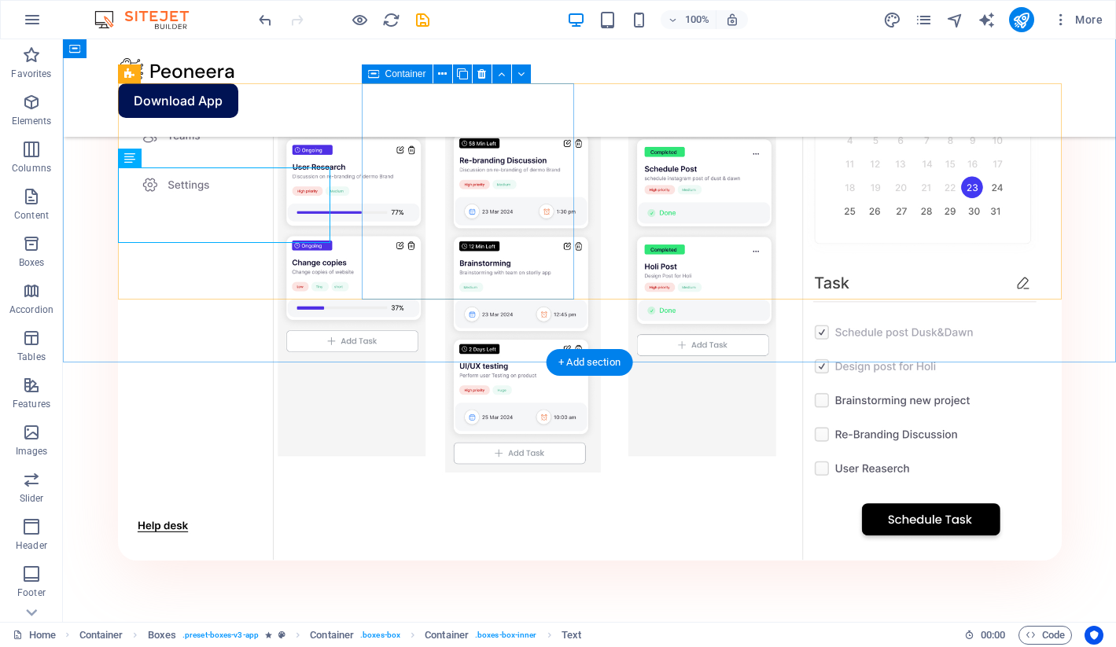
scroll to position [1737, 0]
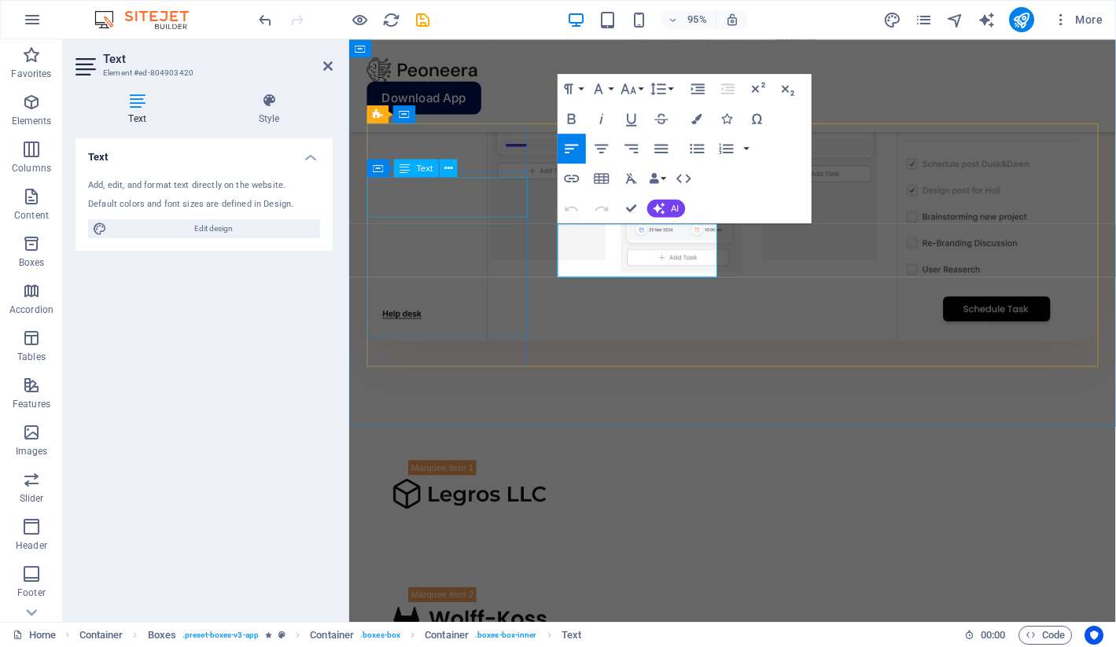
scroll to position [1810, 0]
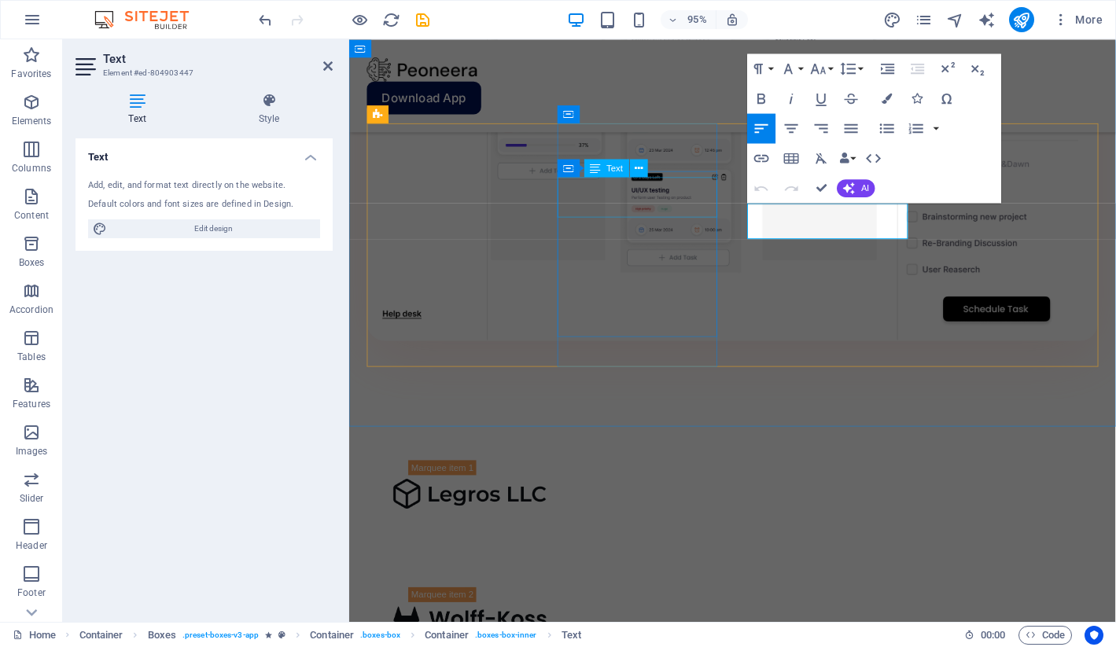
scroll to position [1810, 0]
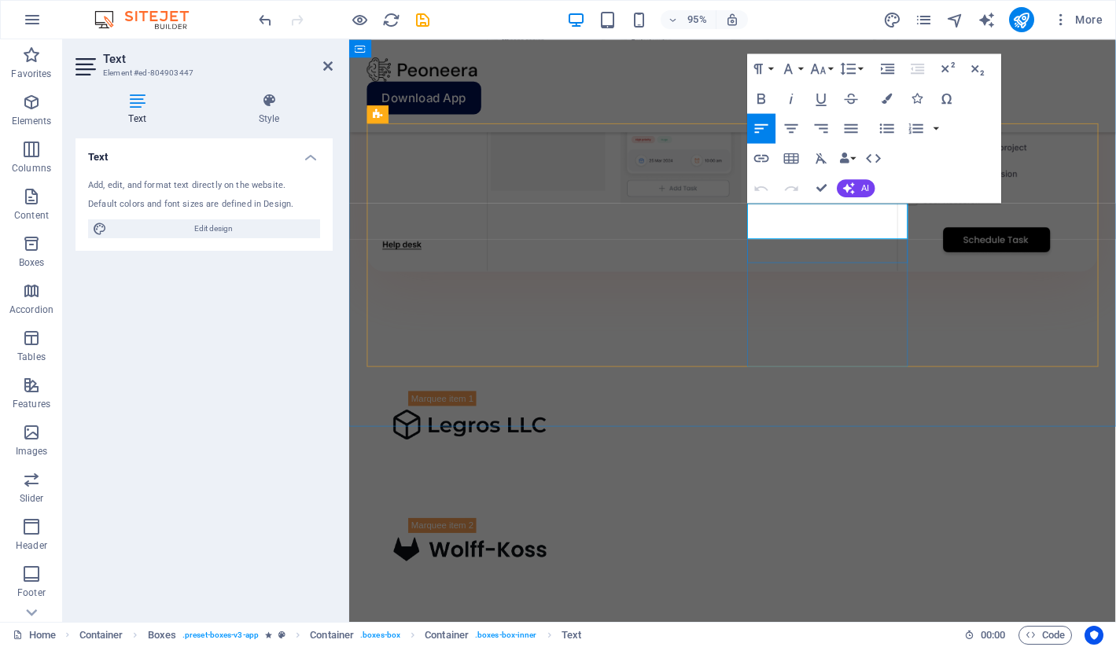
copy p "Ensure your data’s safety with top-tier encryption."
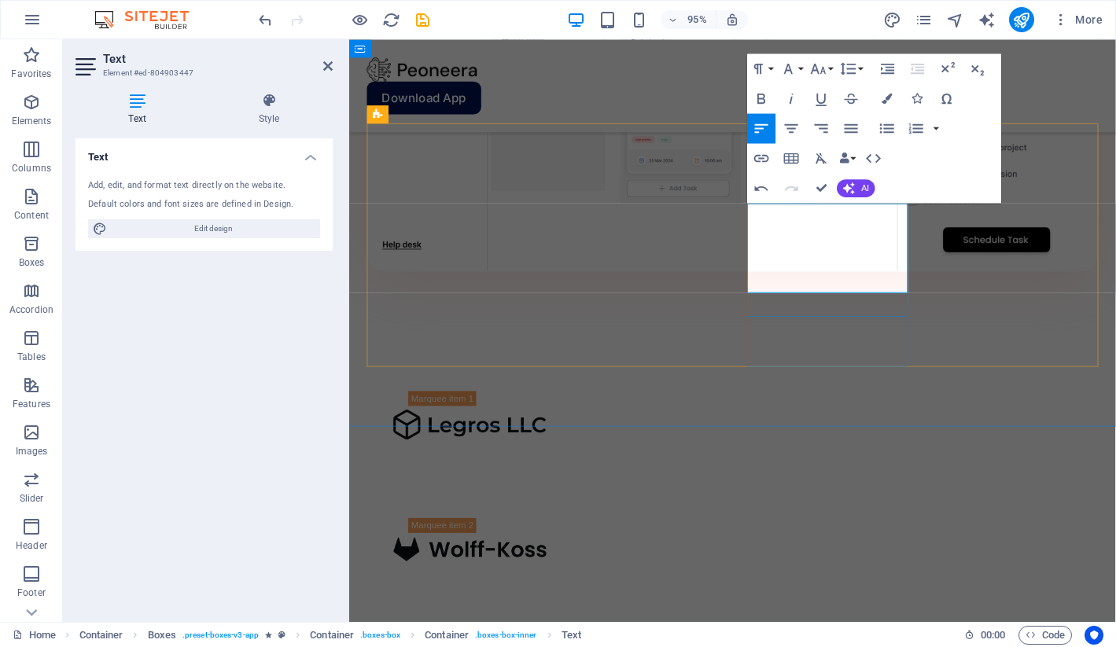
click at [991, 237] on icon at bounding box center [992, 236] width 8 height 16
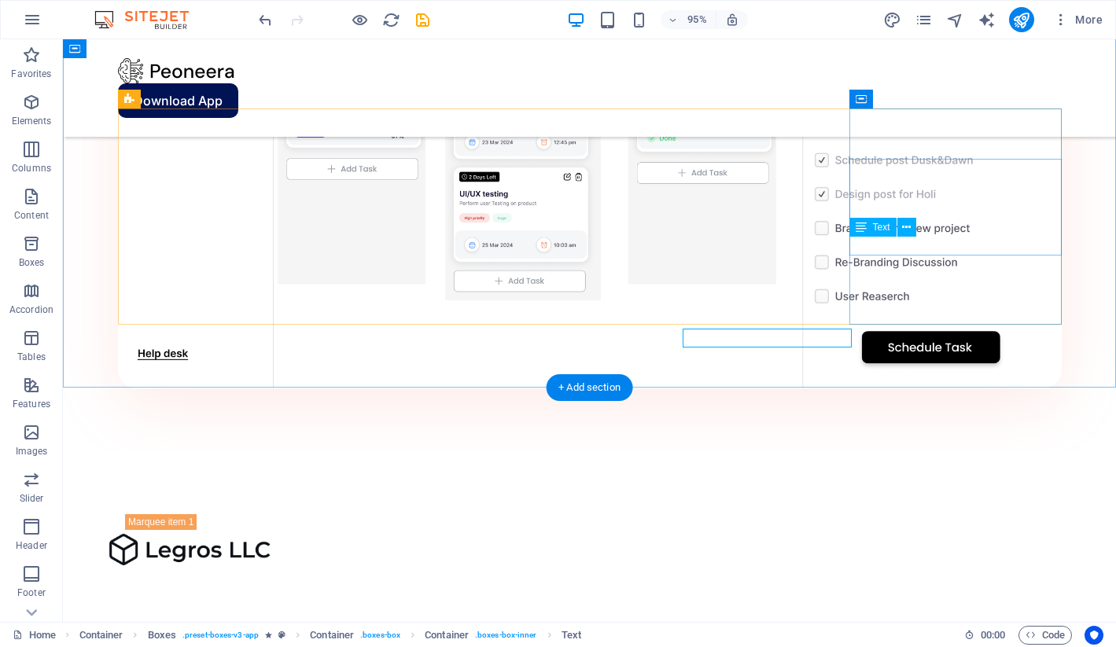
scroll to position [1737, 0]
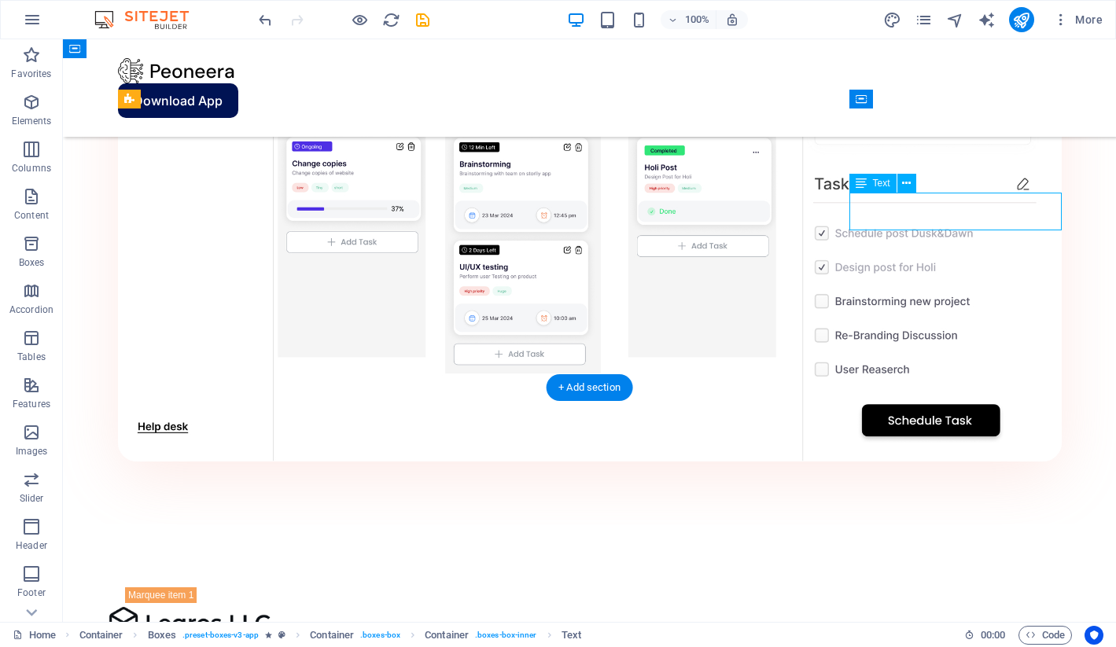
scroll to position [1810, 0]
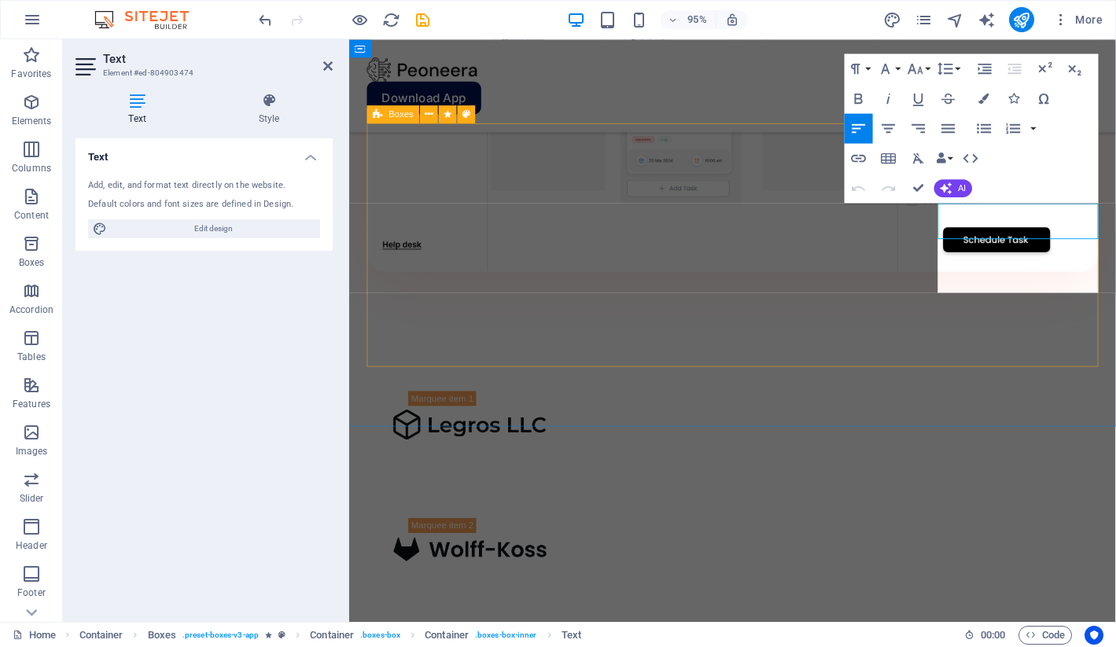
scroll to position [653, 0]
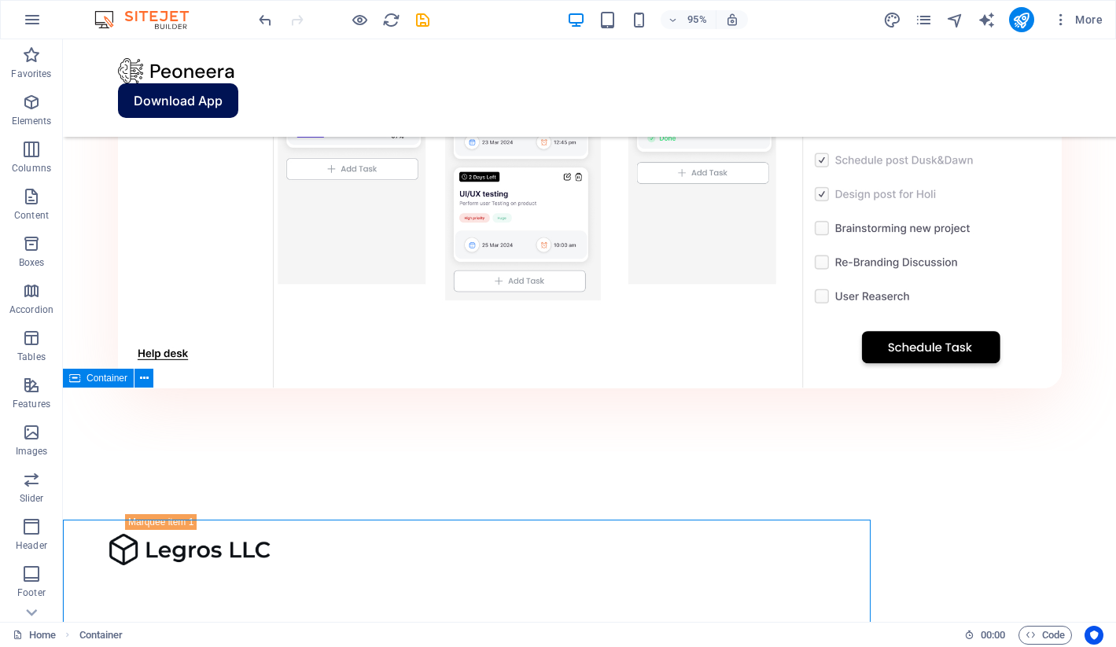
scroll to position [1737, 0]
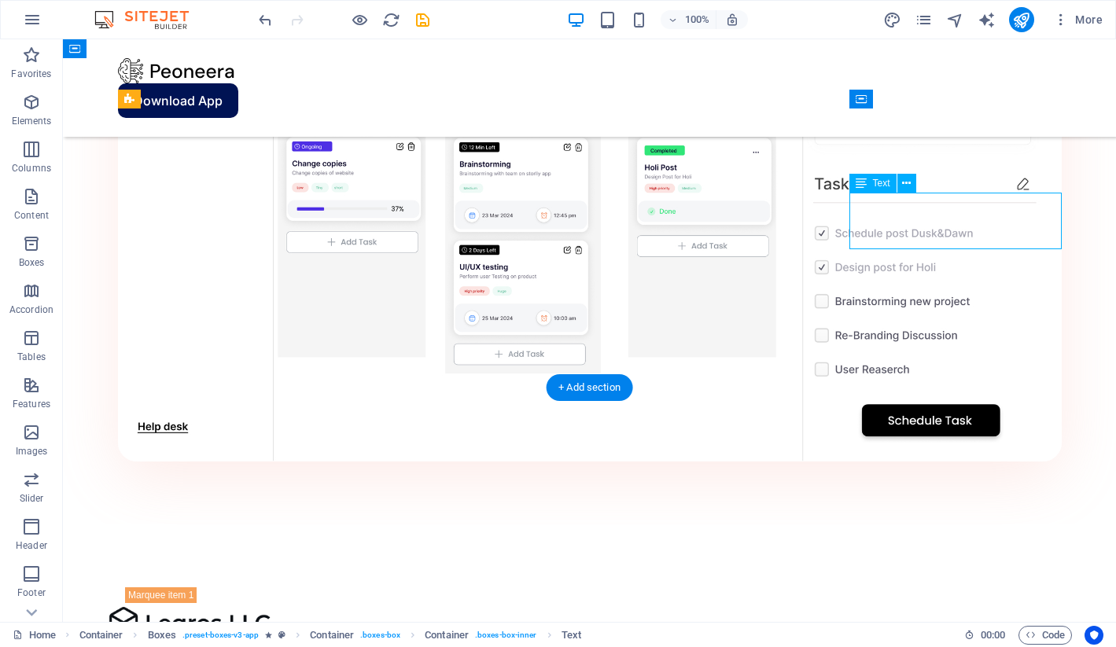
scroll to position [1810, 0]
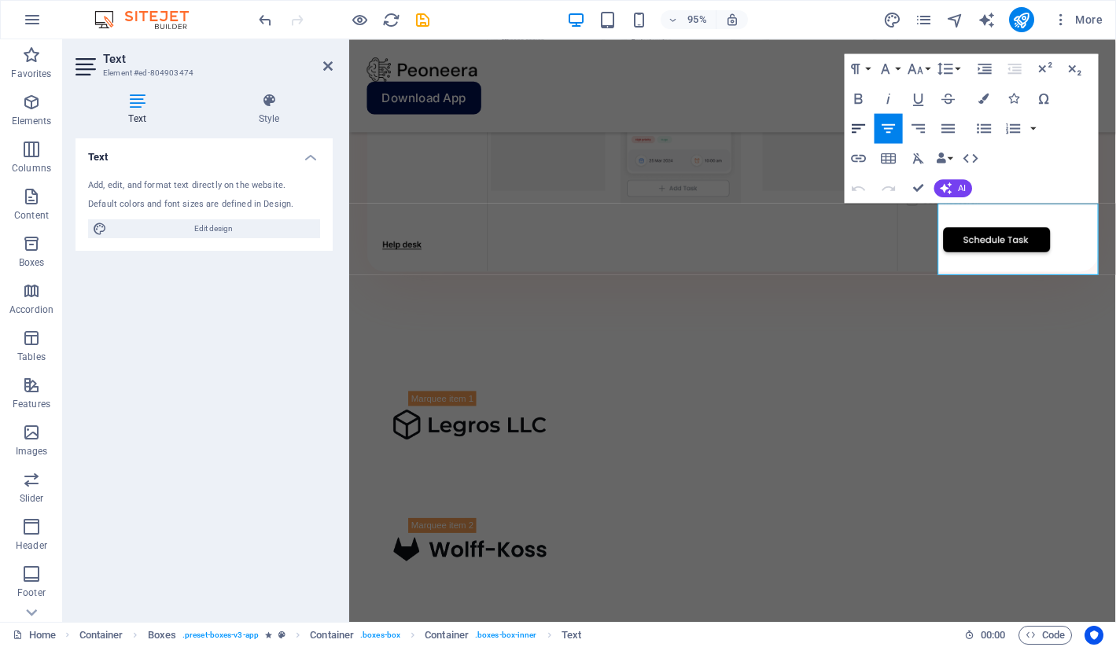
click at [859, 128] on icon "button" at bounding box center [857, 127] width 13 height 9
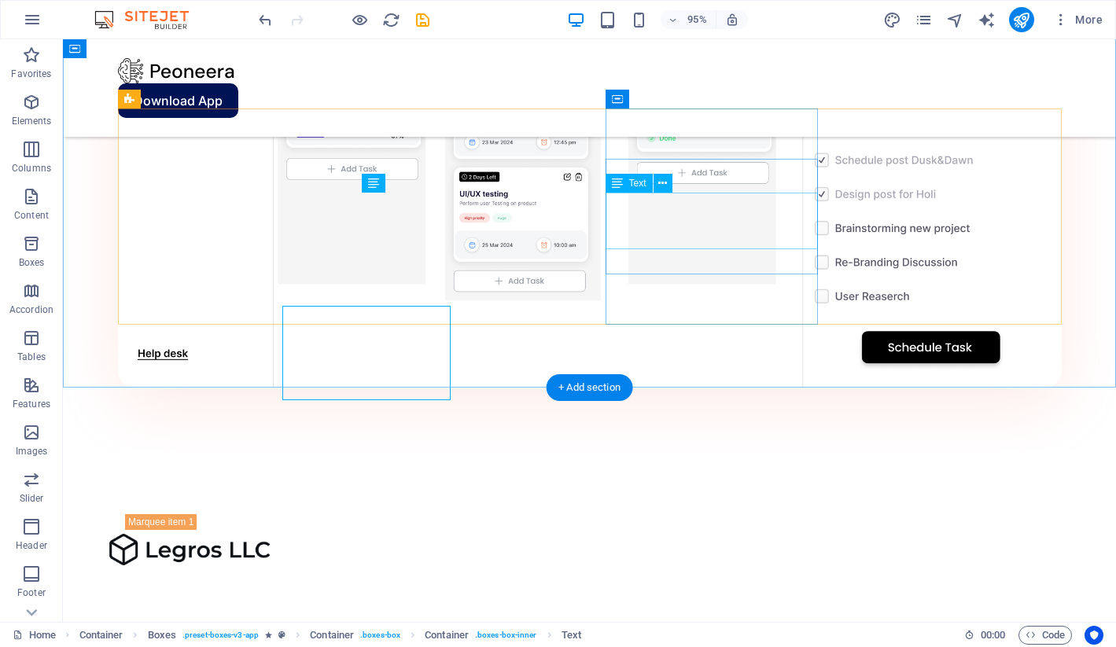
scroll to position [1737, 0]
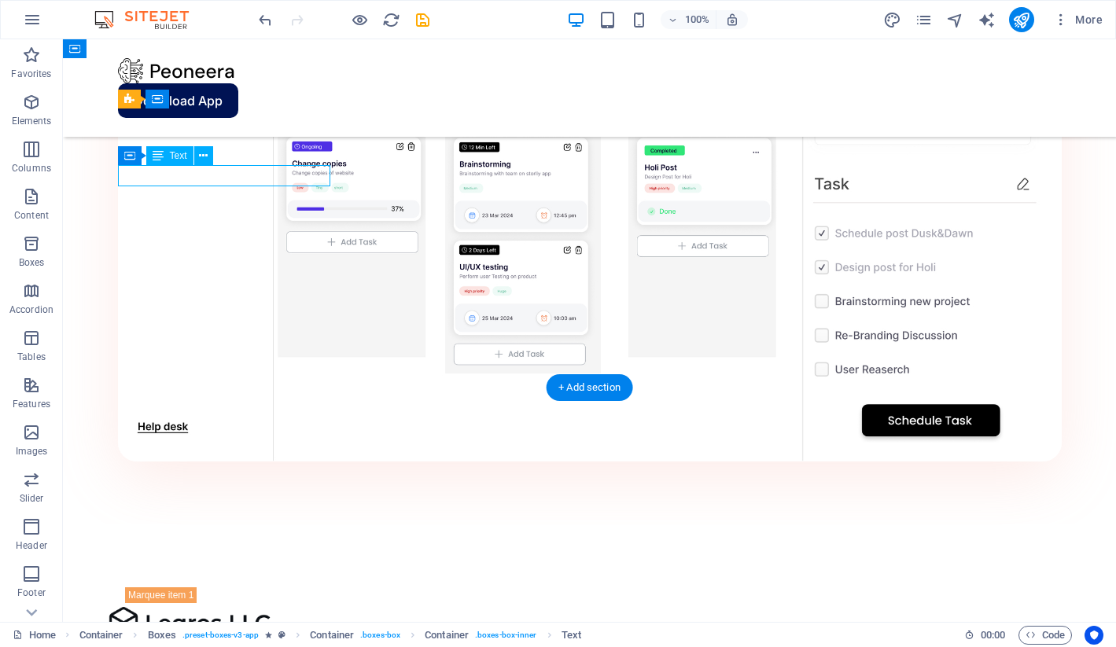
scroll to position [1810, 0]
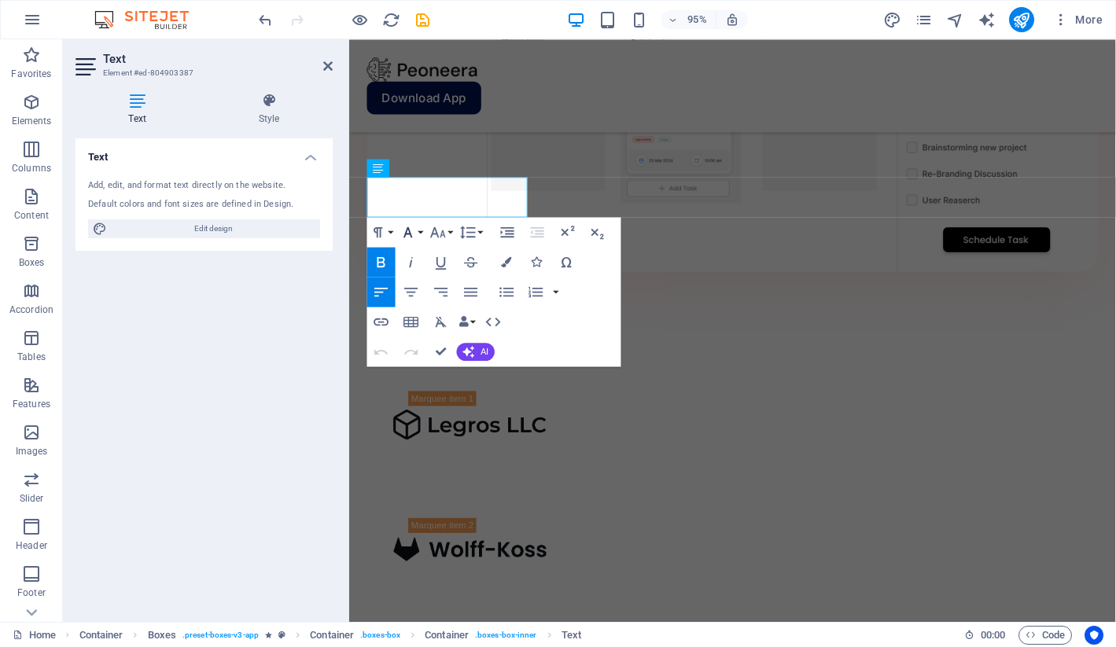
click at [418, 230] on button "Font Family" at bounding box center [411, 232] width 28 height 30
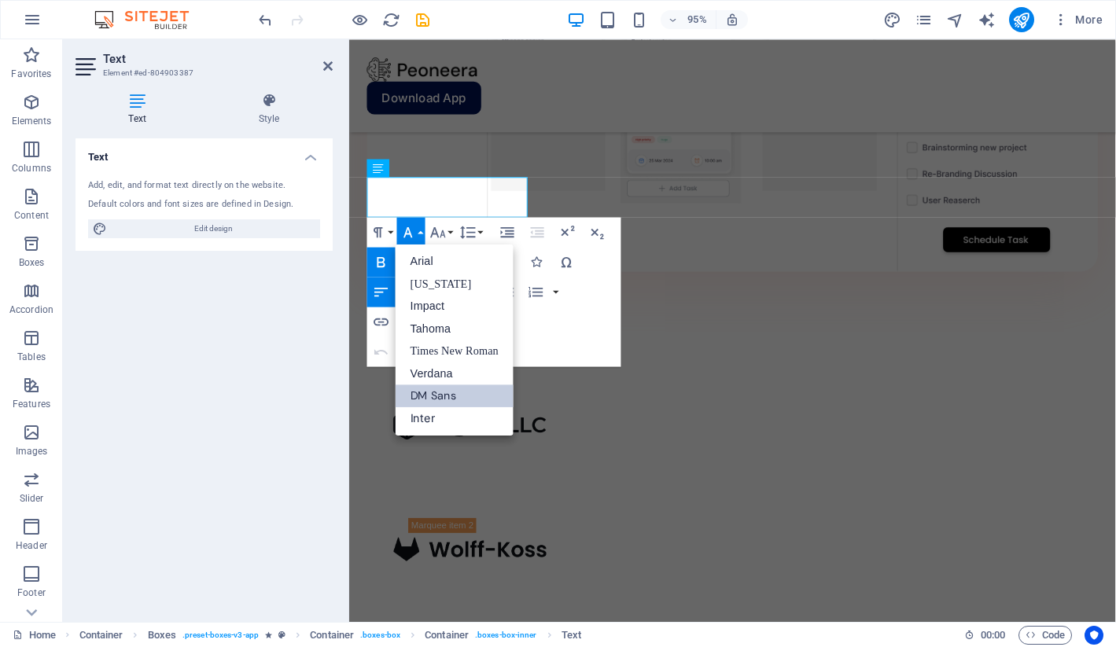
scroll to position [0, 0]
click at [451, 230] on button "Font Size" at bounding box center [441, 232] width 28 height 30
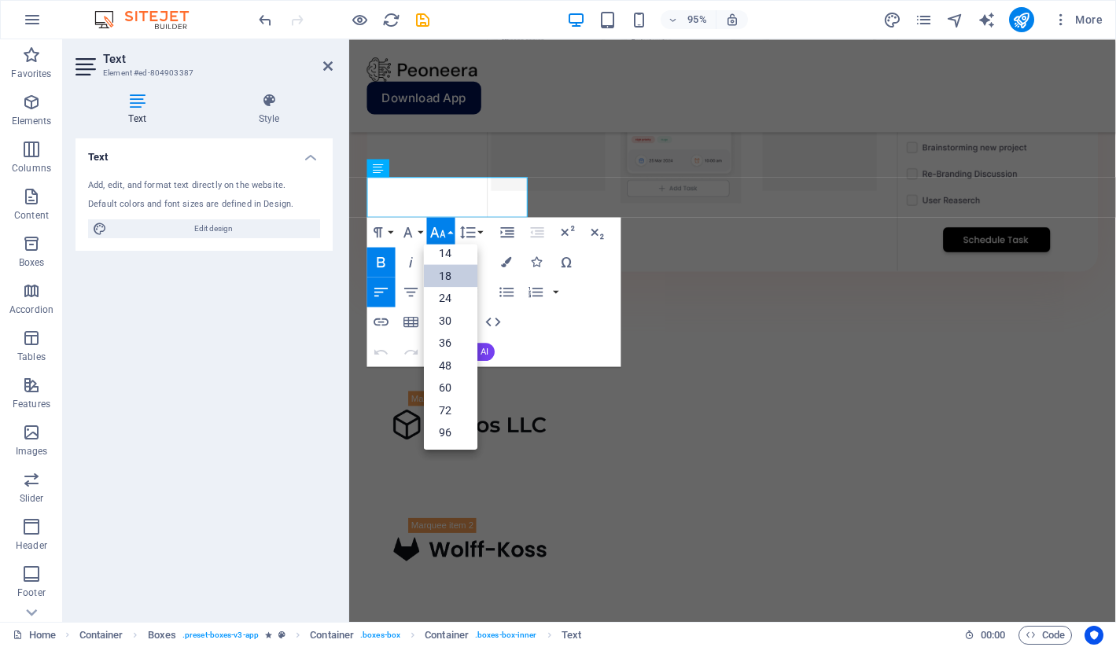
scroll to position [127, 0]
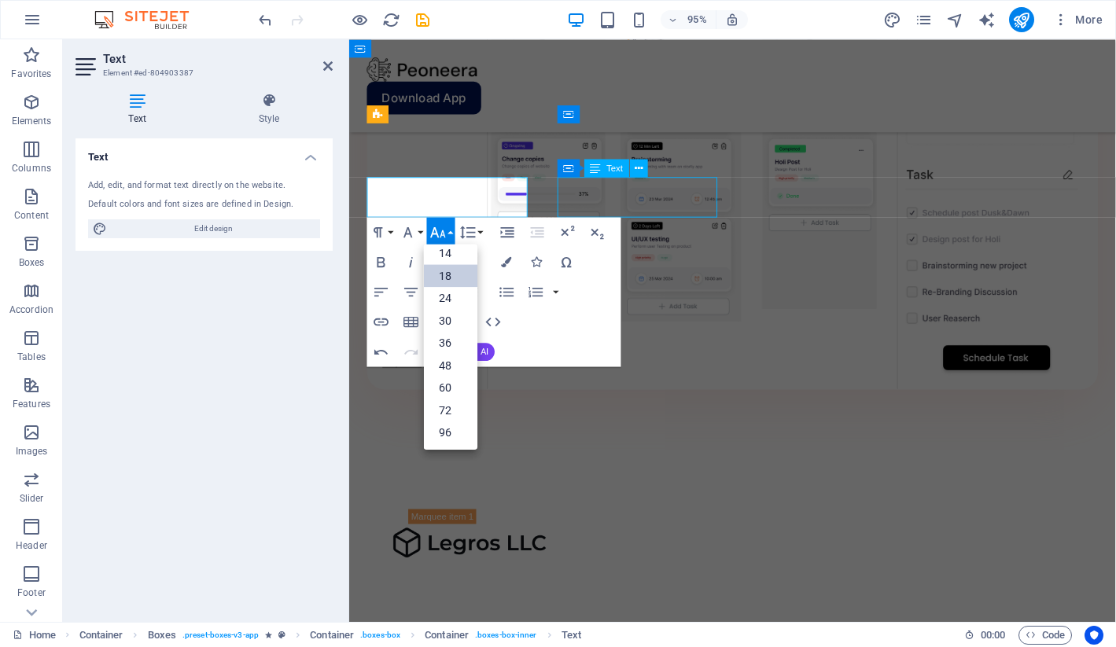
scroll to position [1737, 0]
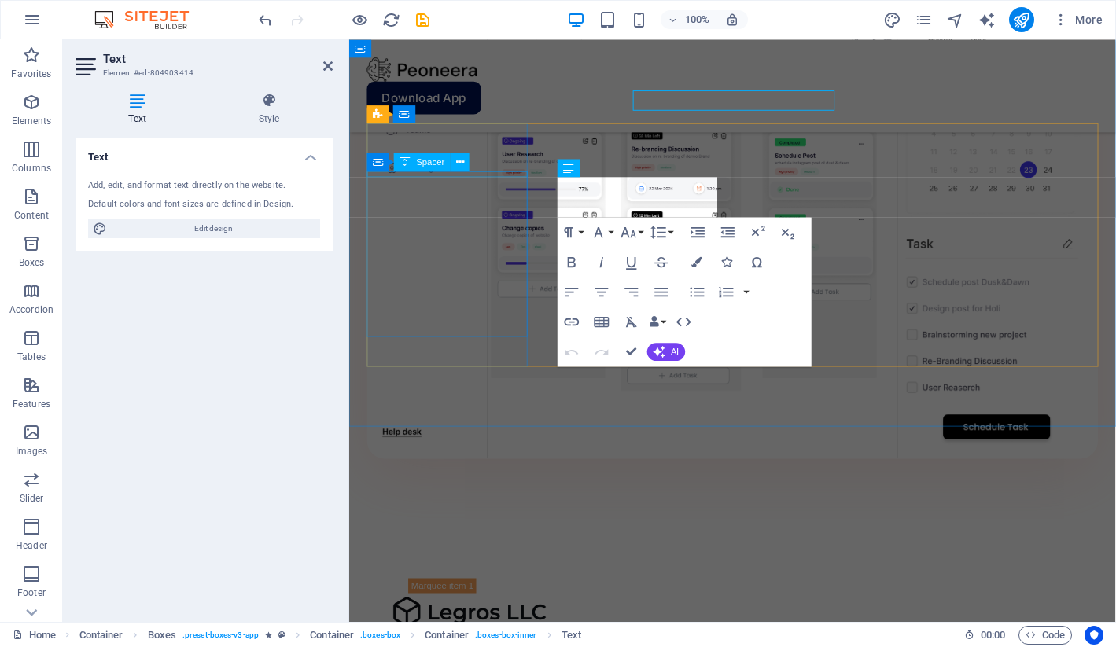
scroll to position [1810, 0]
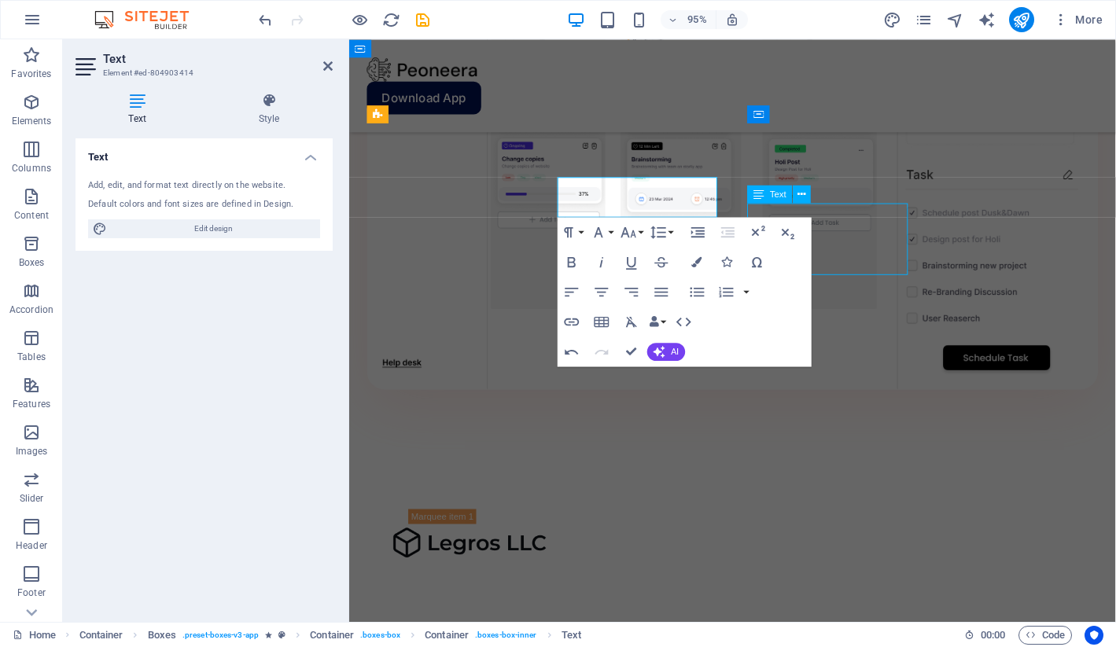
scroll to position [1737, 0]
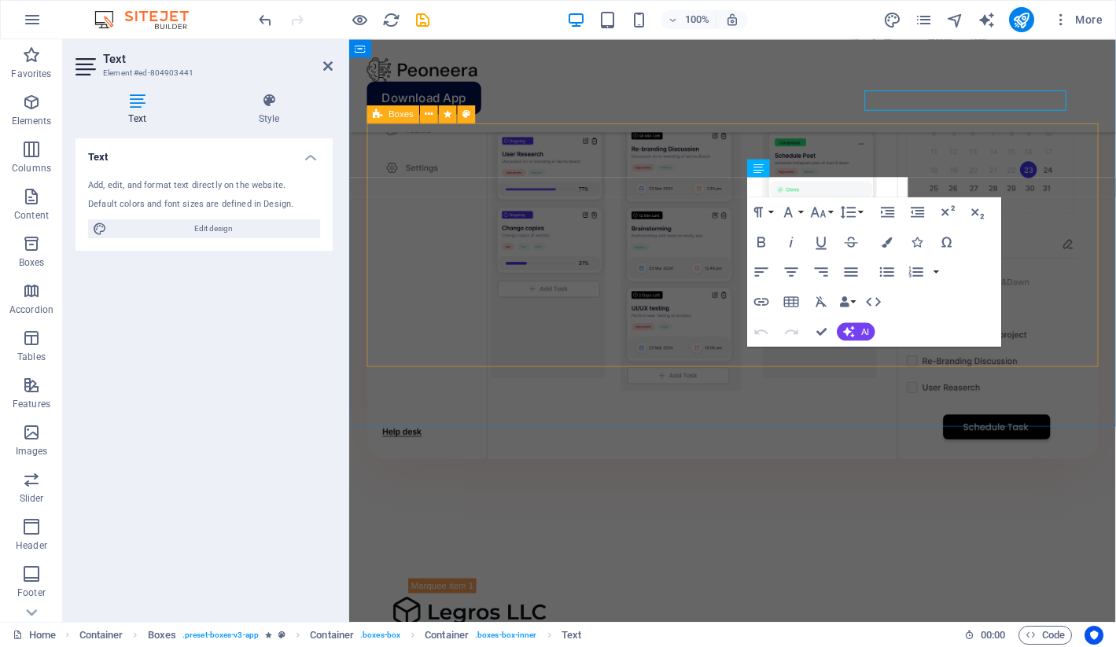
scroll to position [1810, 0]
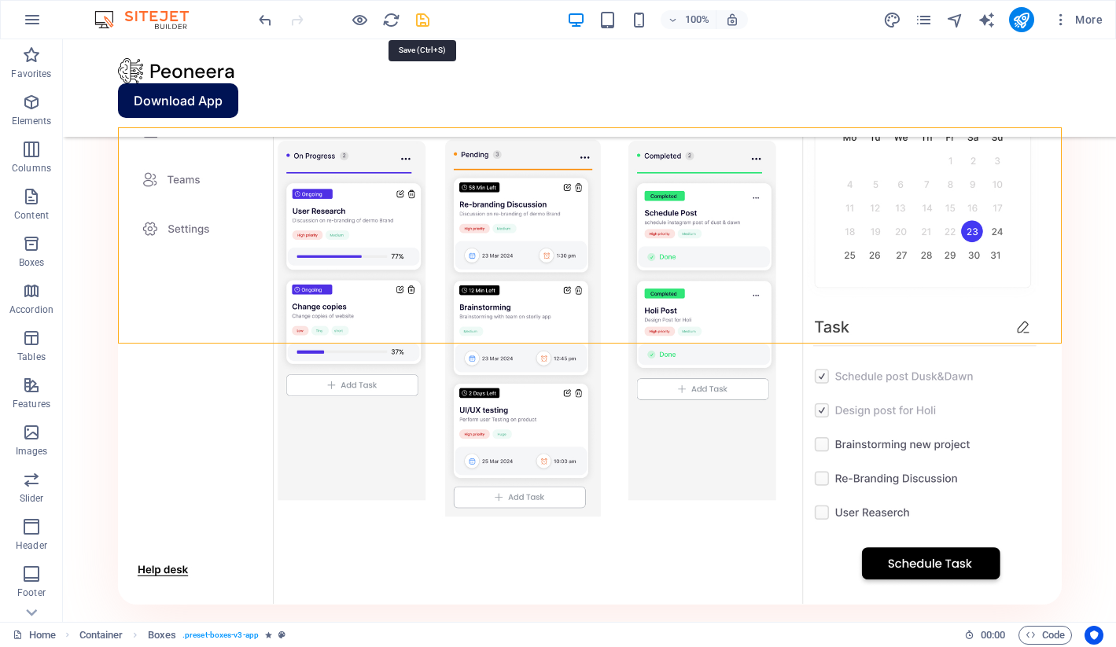
click at [420, 14] on icon "save" at bounding box center [423, 20] width 18 height 18
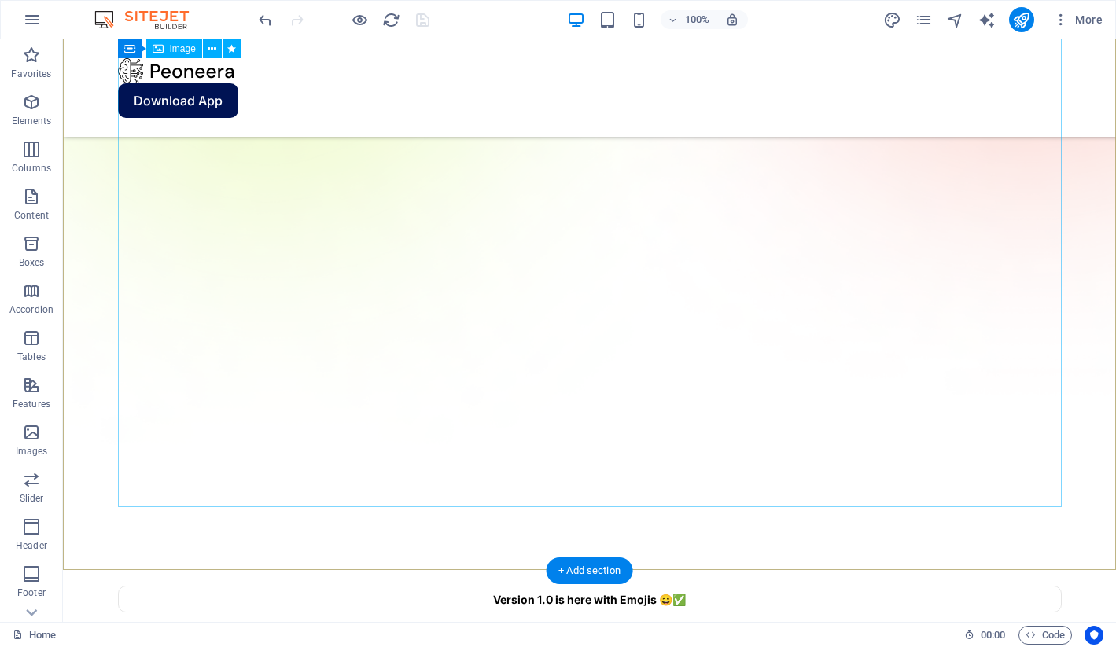
scroll to position [793, 0]
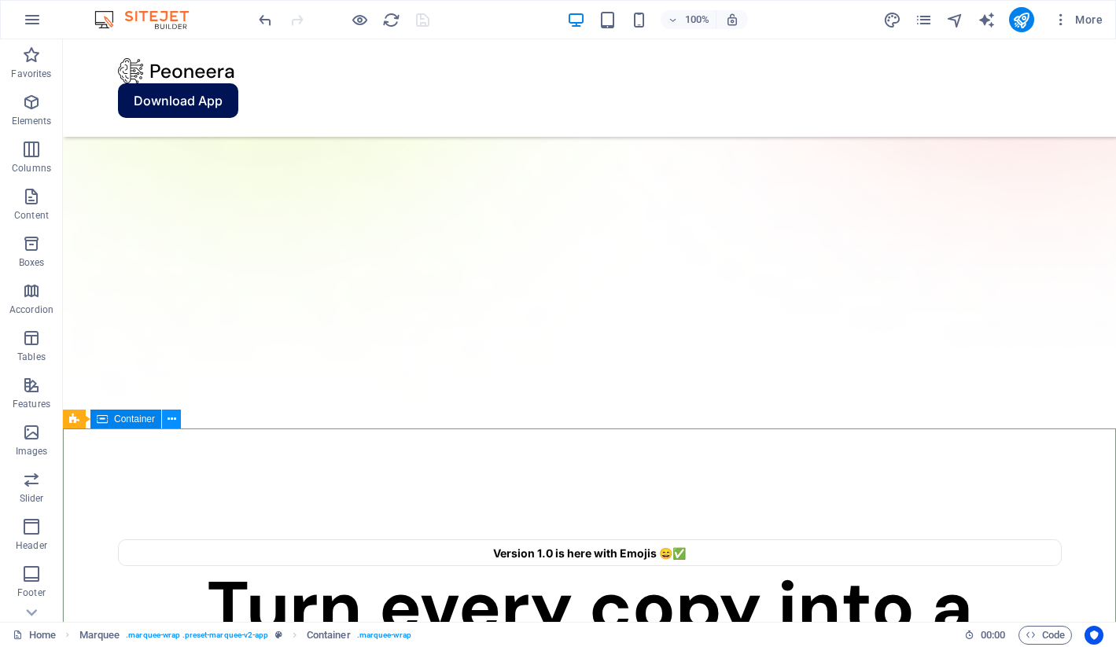
click at [174, 422] on icon at bounding box center [171, 419] width 9 height 17
click at [179, 422] on button at bounding box center [171, 419] width 19 height 19
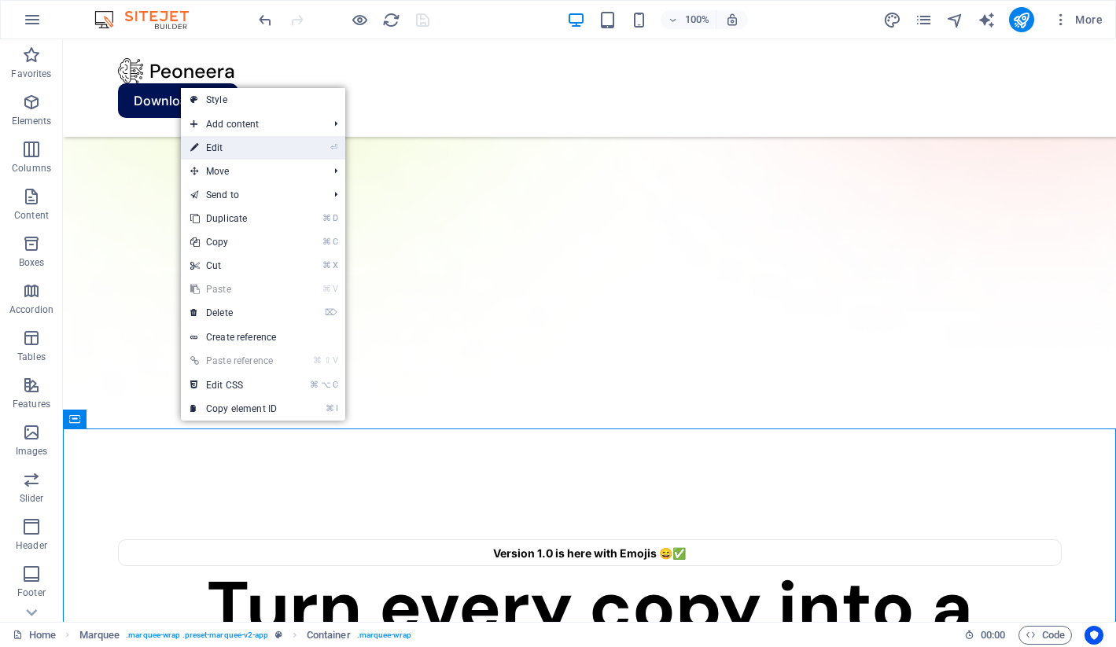
click at [223, 145] on link "⏎ Edit" at bounding box center [233, 148] width 105 height 24
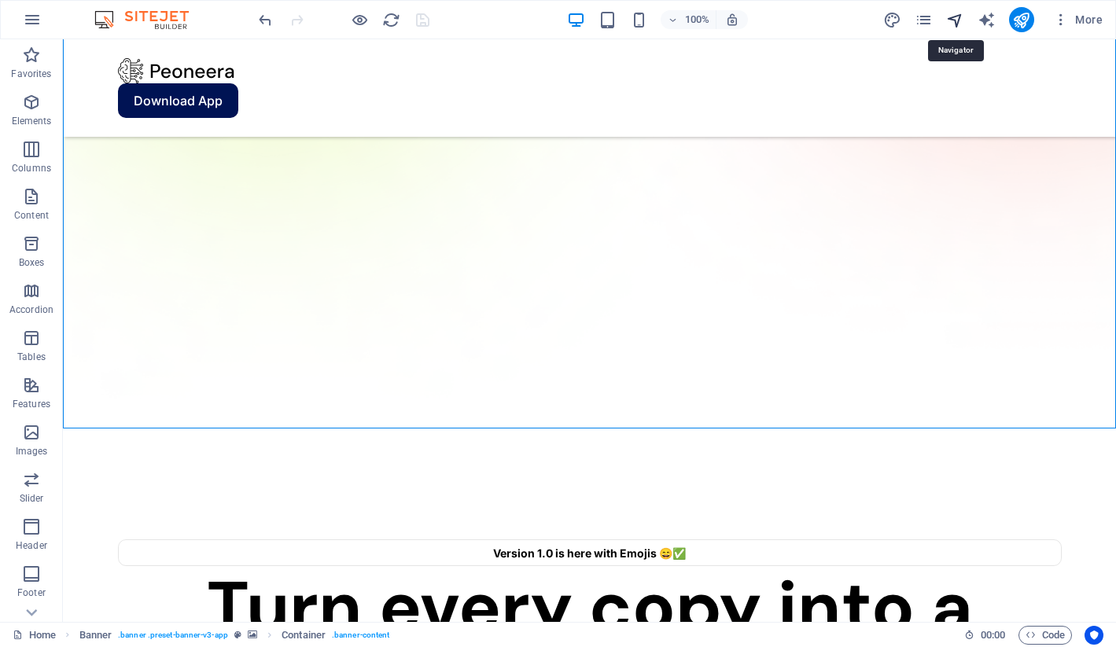
click at [954, 19] on icon "navigator" at bounding box center [955, 20] width 18 height 18
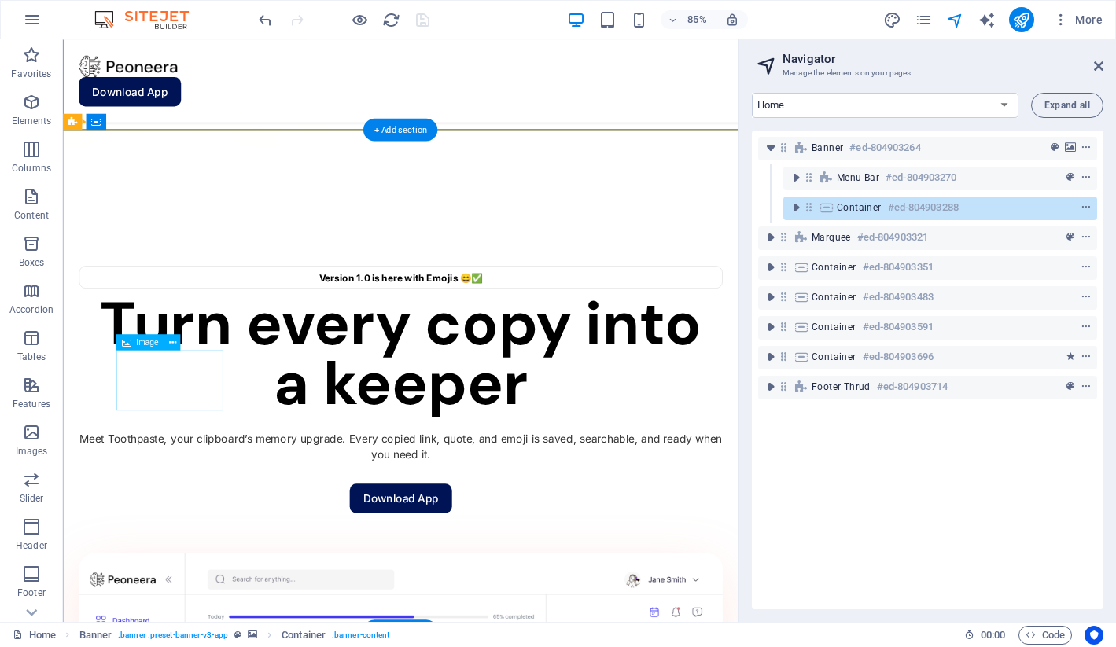
scroll to position [907, 0]
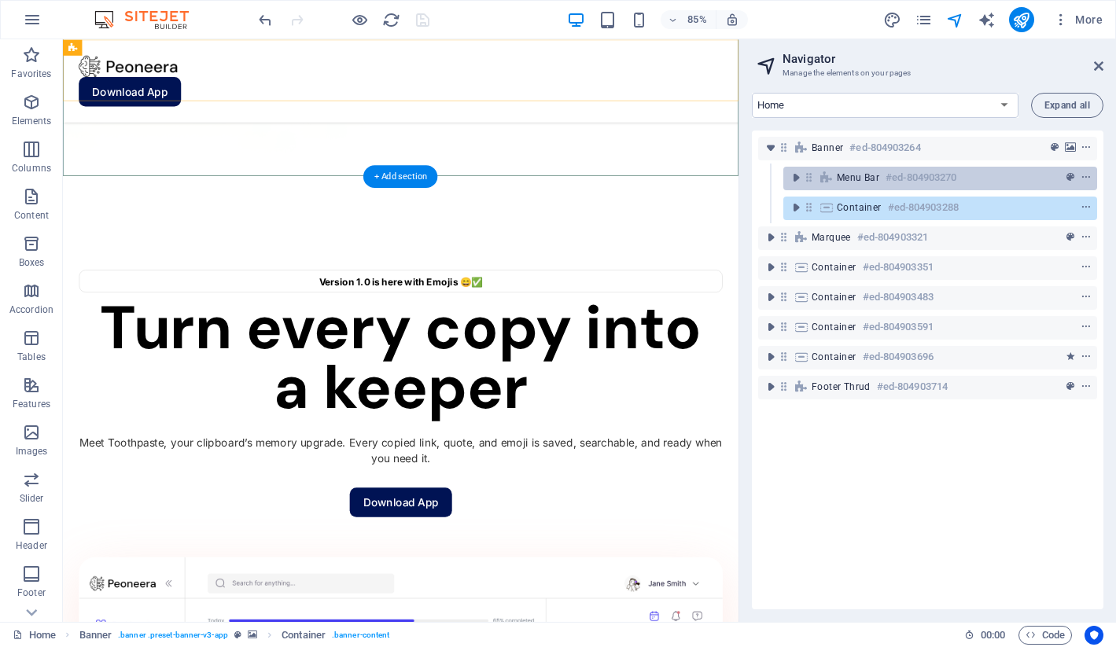
click at [897, 167] on div "Menu Bar #ed-804903270" at bounding box center [940, 179] width 314 height 24
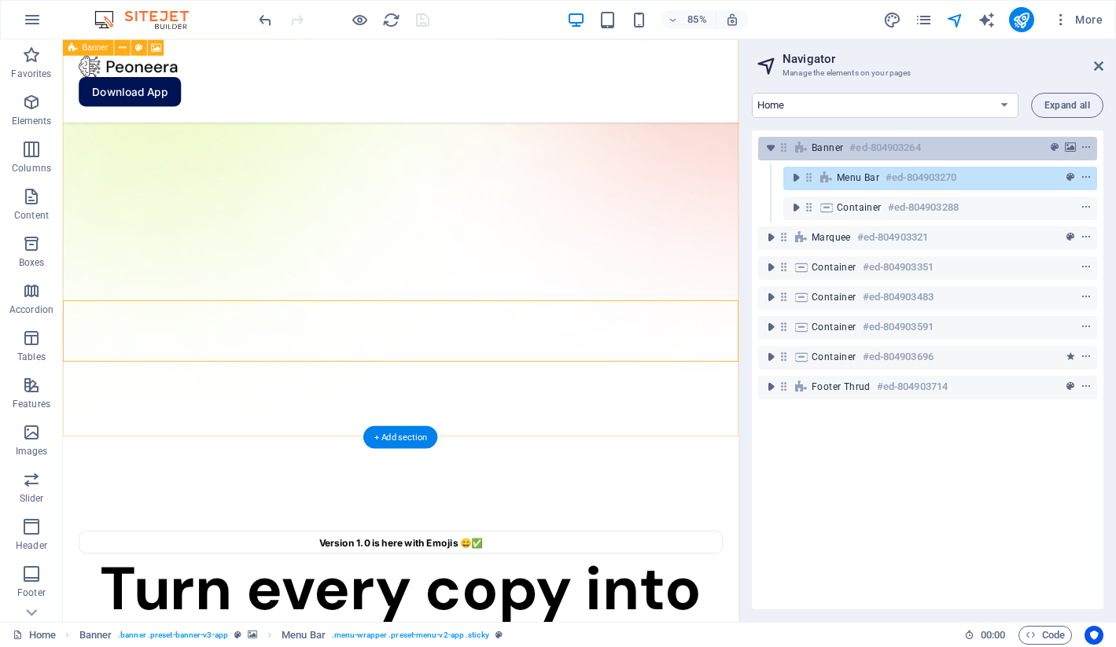
click at [879, 145] on h6 "#ed-804903264" at bounding box center [884, 147] width 71 height 19
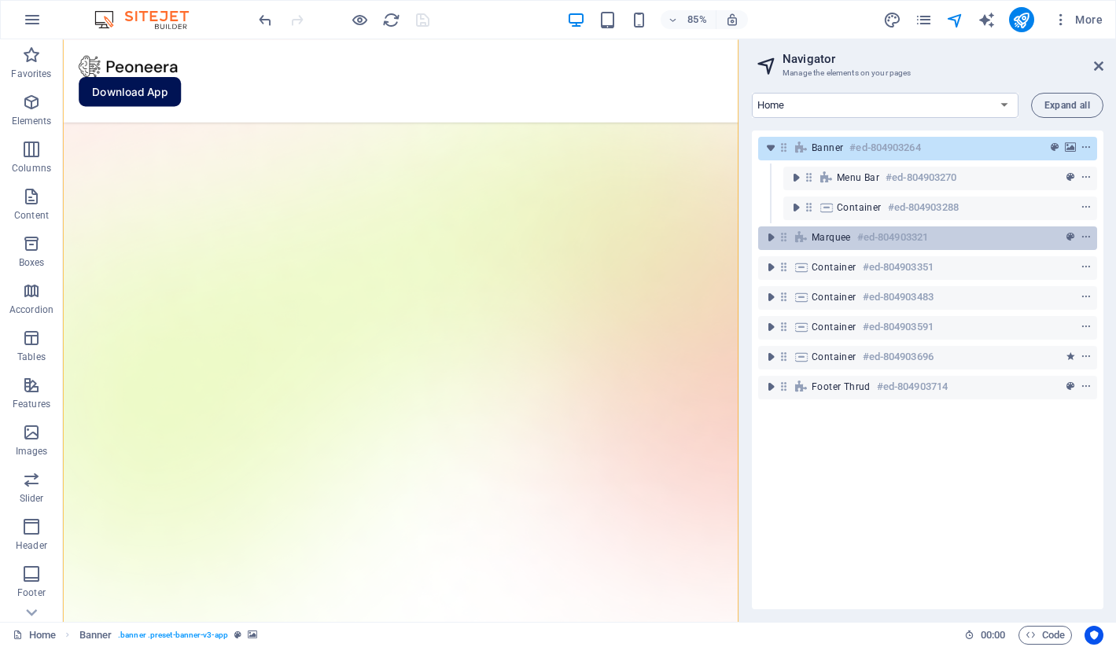
click at [904, 241] on h6 "#ed-804903321" at bounding box center [892, 237] width 71 height 19
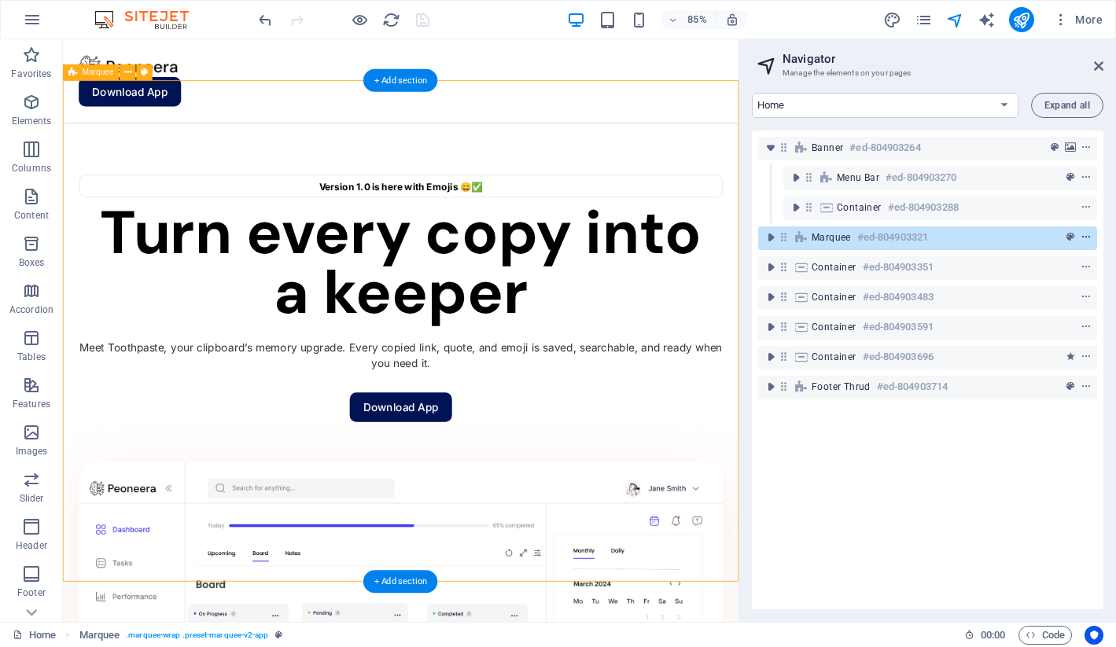
click at [1085, 234] on icon "context-menu" at bounding box center [1085, 237] width 11 height 11
click at [1083, 234] on icon "context-menu" at bounding box center [1085, 237] width 11 height 11
click at [1082, 234] on icon "context-menu" at bounding box center [1085, 237] width 11 height 11
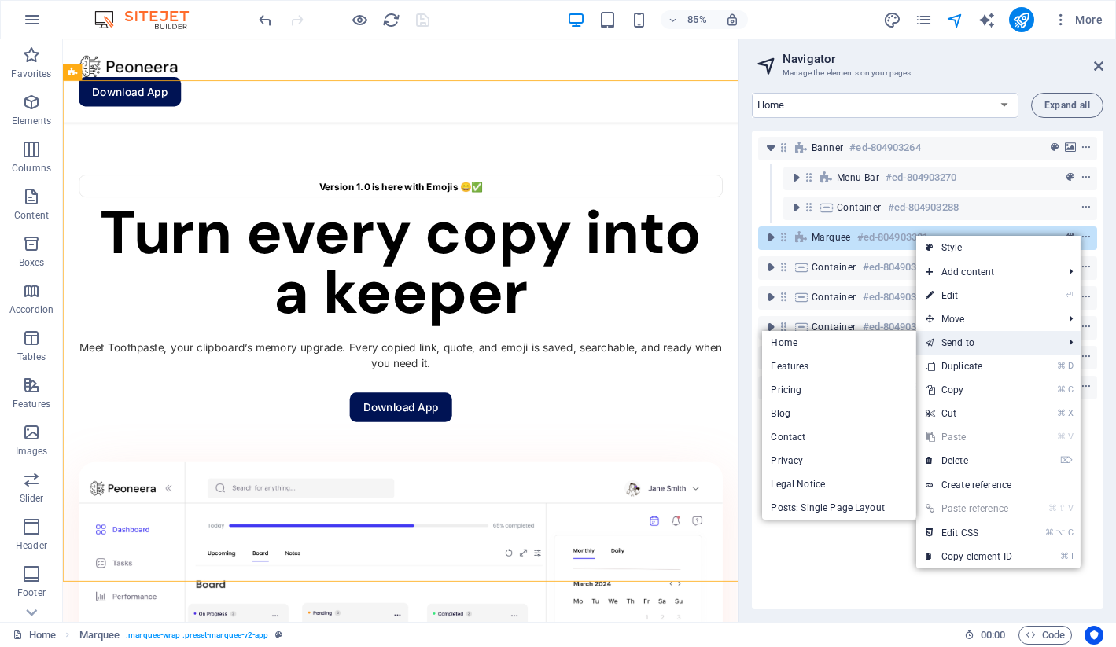
click at [998, 339] on link "Send to" at bounding box center [986, 343] width 141 height 24
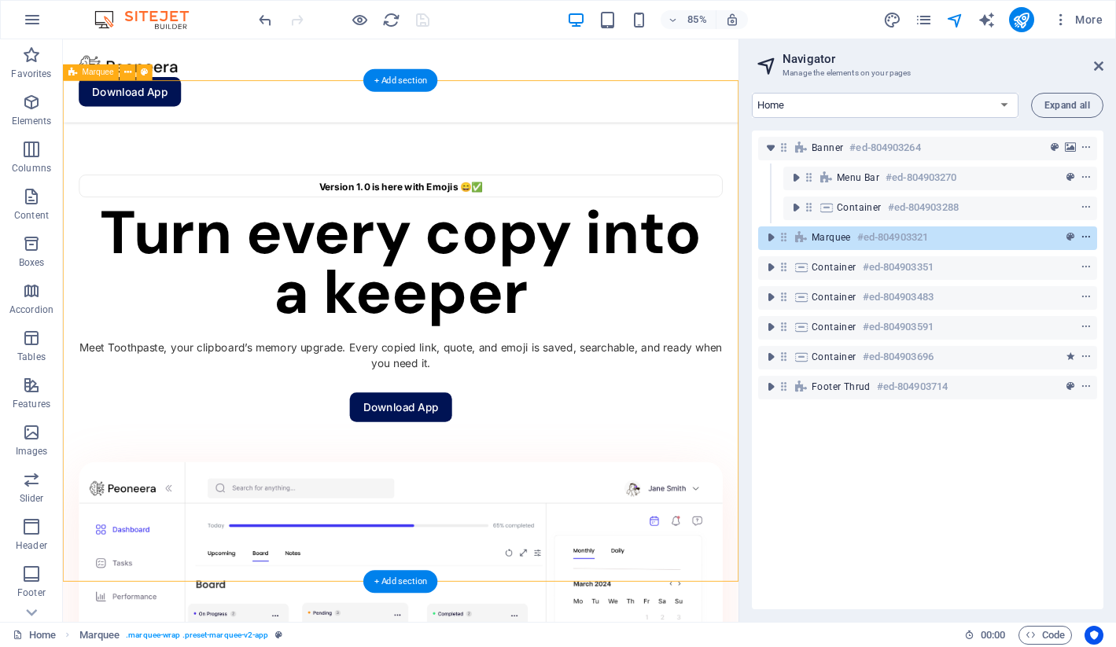
click at [1087, 237] on icon "context-menu" at bounding box center [1085, 237] width 11 height 11
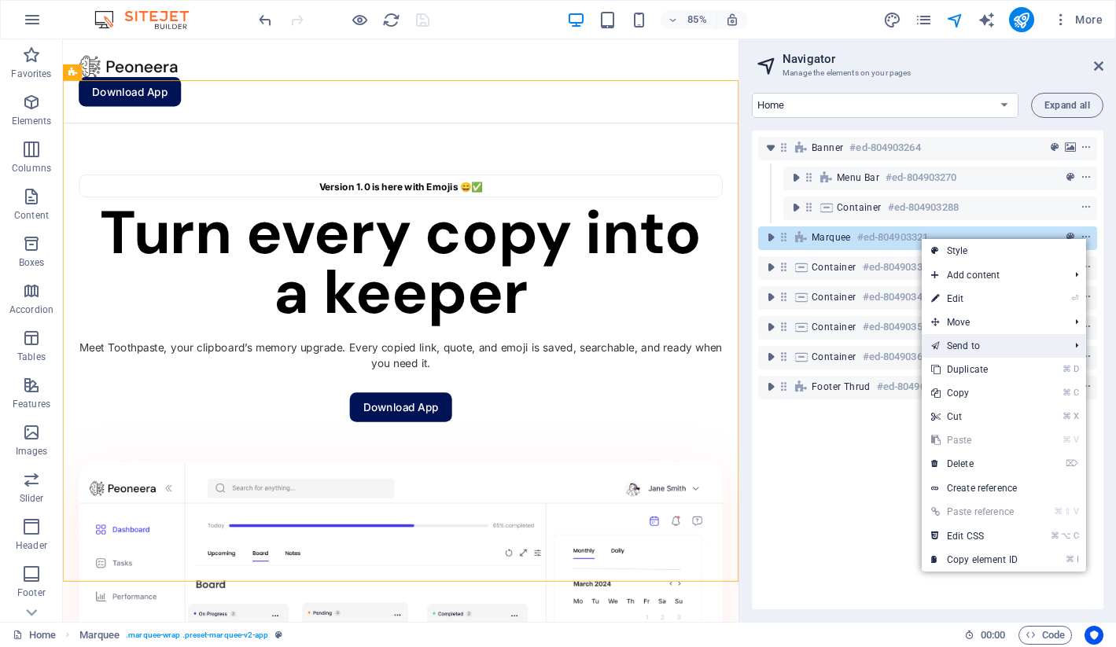
click at [1073, 342] on li "Send to Home Features Pricing Blog Contact Privacy Legal Notice Posts: Single P…" at bounding box center [1003, 346] width 164 height 24
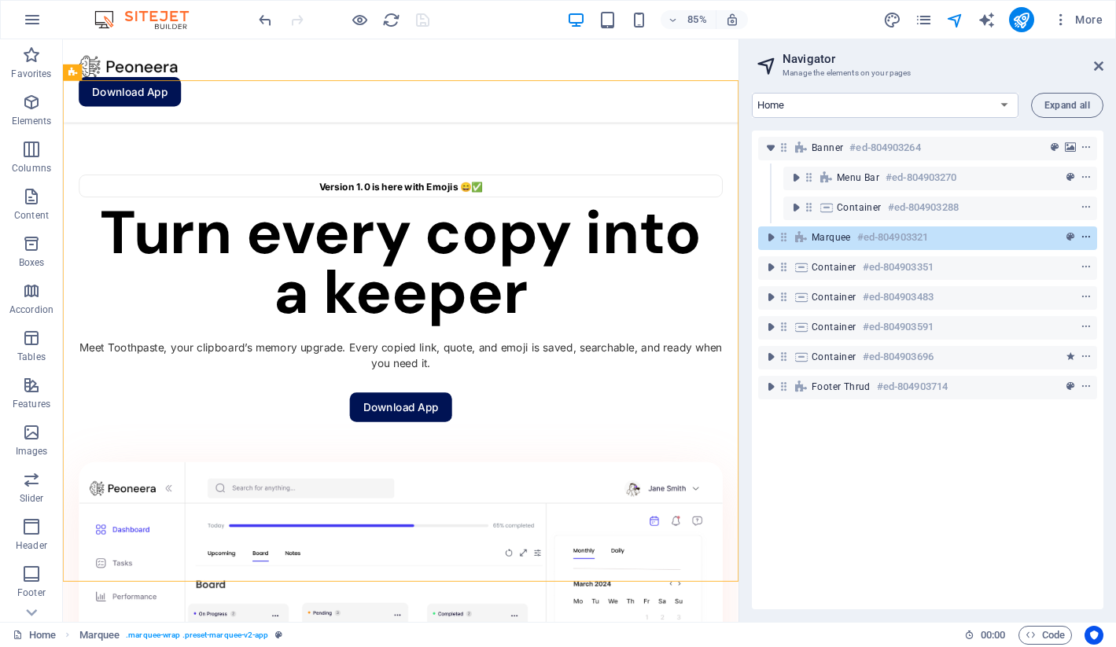
click at [1080, 237] on icon "context-menu" at bounding box center [1085, 237] width 11 height 11
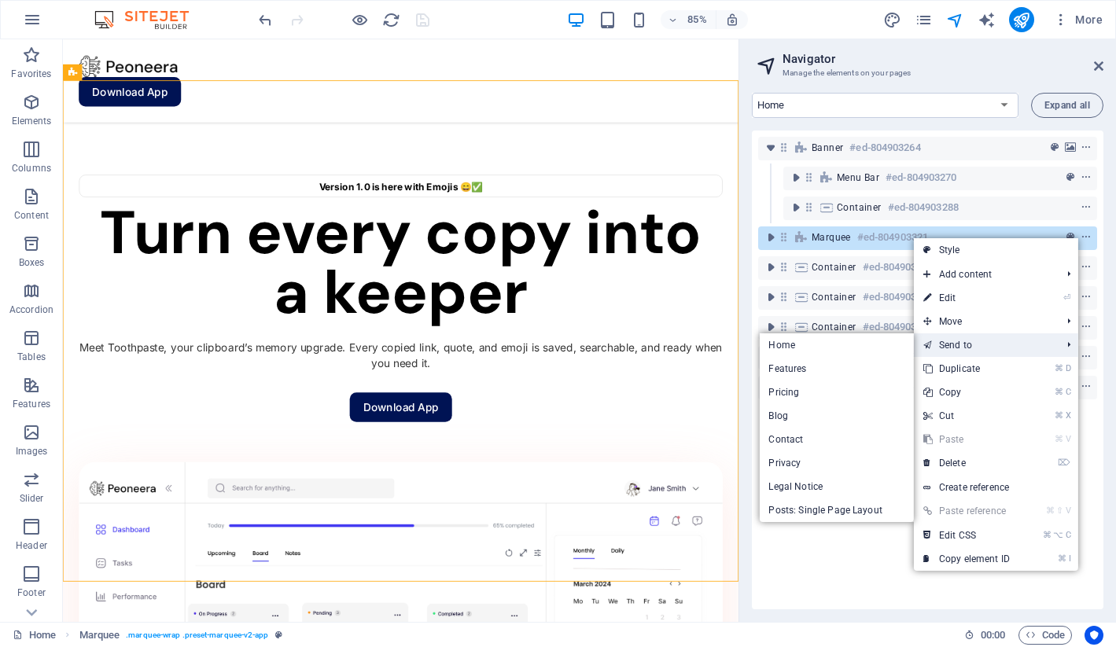
click at [951, 341] on link "Send to" at bounding box center [984, 345] width 141 height 24
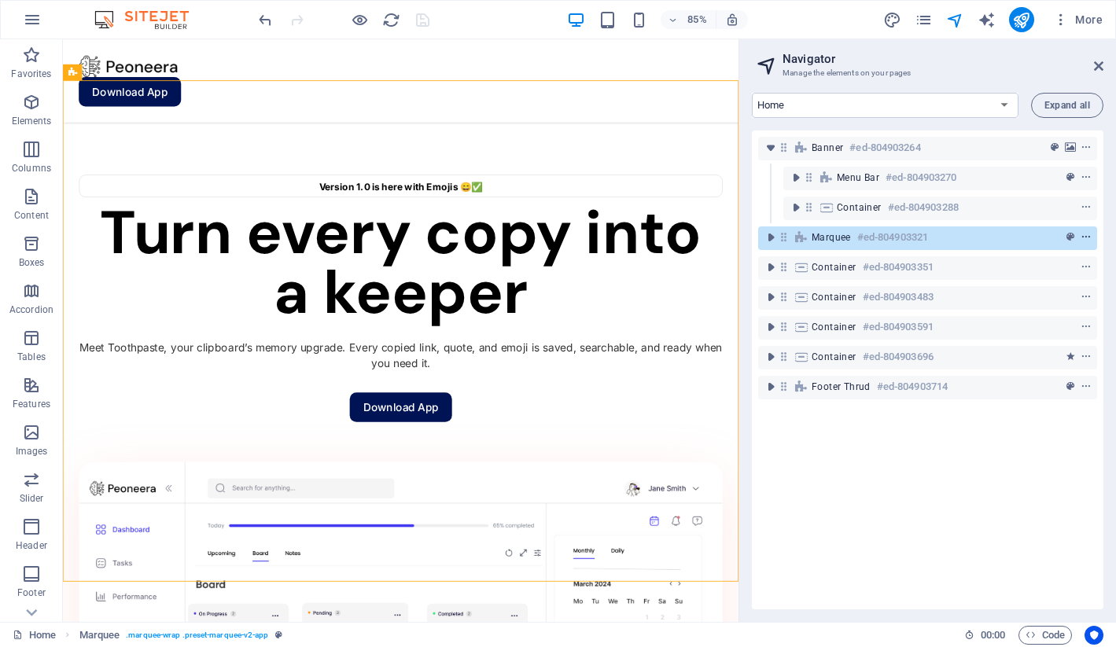
click at [1082, 234] on icon "context-menu" at bounding box center [1085, 237] width 11 height 11
click at [1083, 233] on icon "context-menu" at bounding box center [1085, 237] width 11 height 11
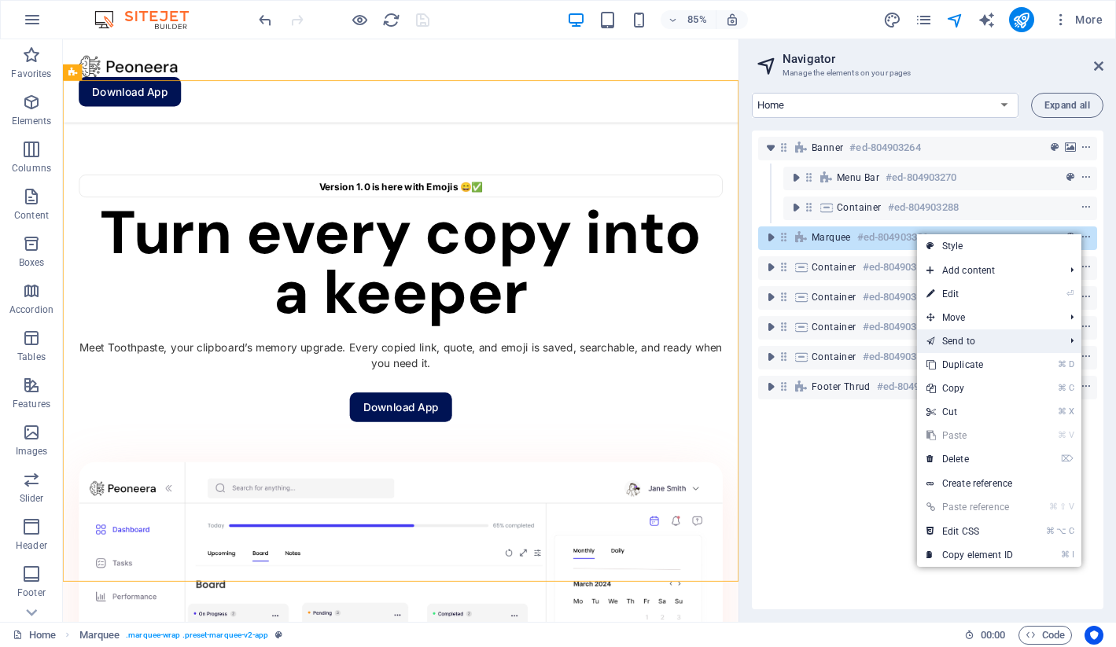
click at [947, 340] on link "Send to" at bounding box center [987, 341] width 141 height 24
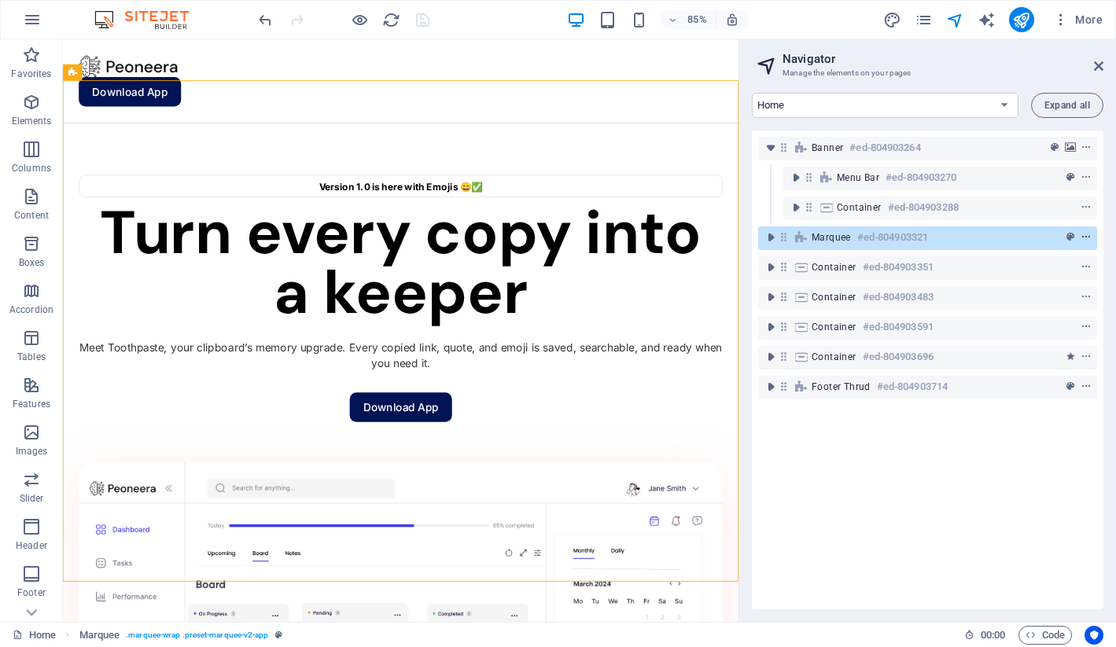
click at [1080, 232] on icon "context-menu" at bounding box center [1085, 237] width 11 height 11
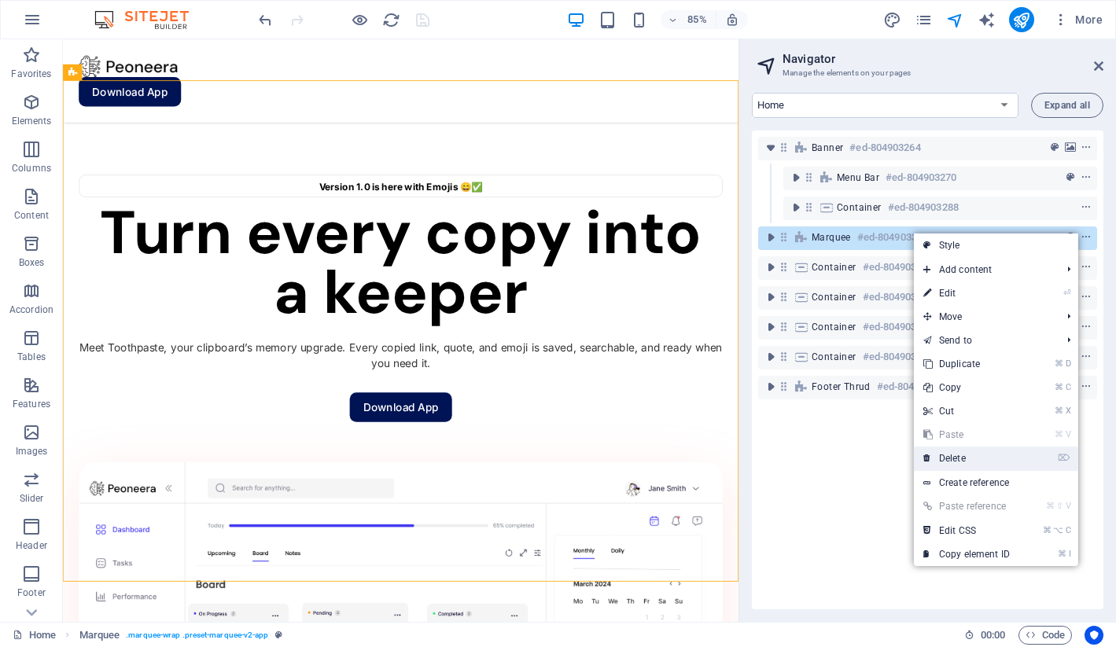
click at [960, 457] on link "⌦ Delete" at bounding box center [966, 459] width 105 height 24
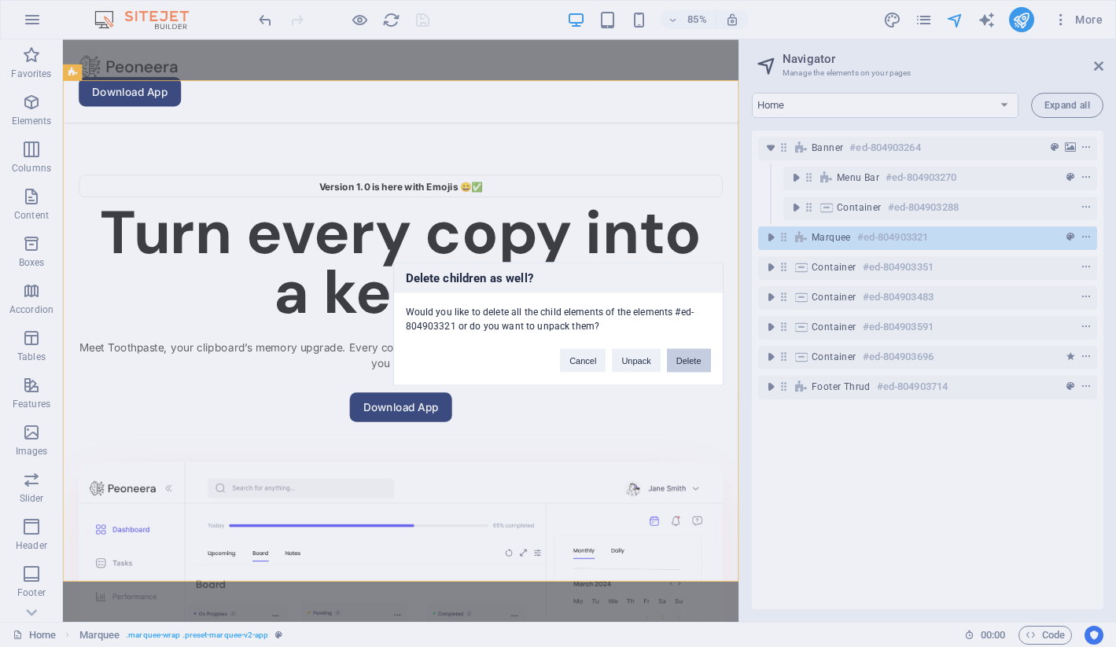
click at [684, 359] on button "Delete" at bounding box center [689, 360] width 44 height 24
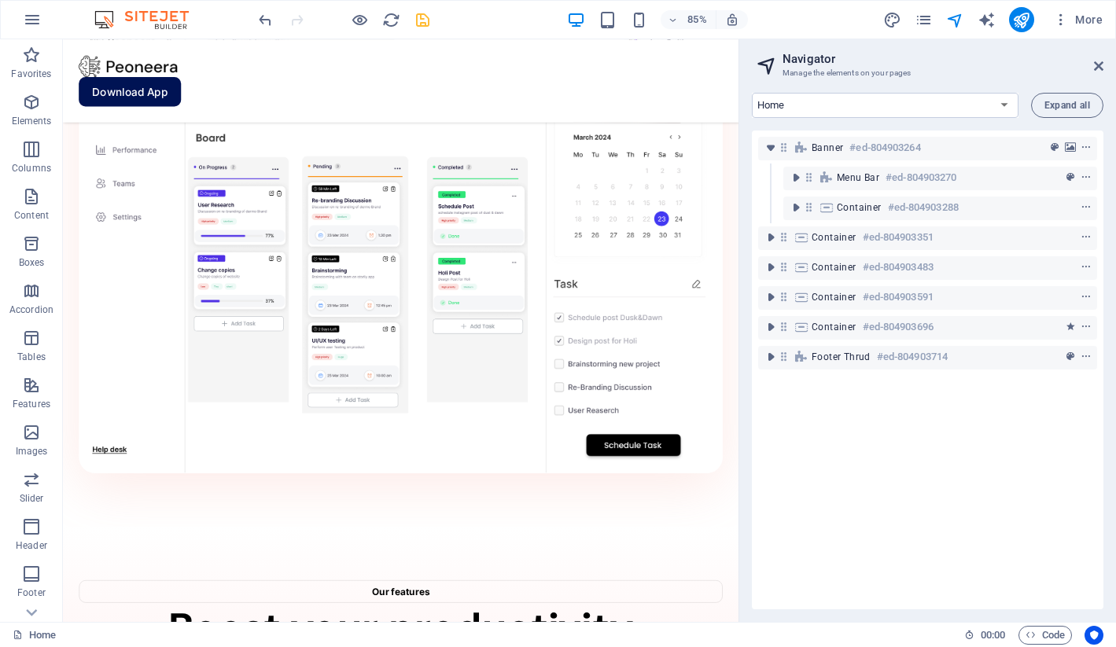
scroll to position [1521, 0]
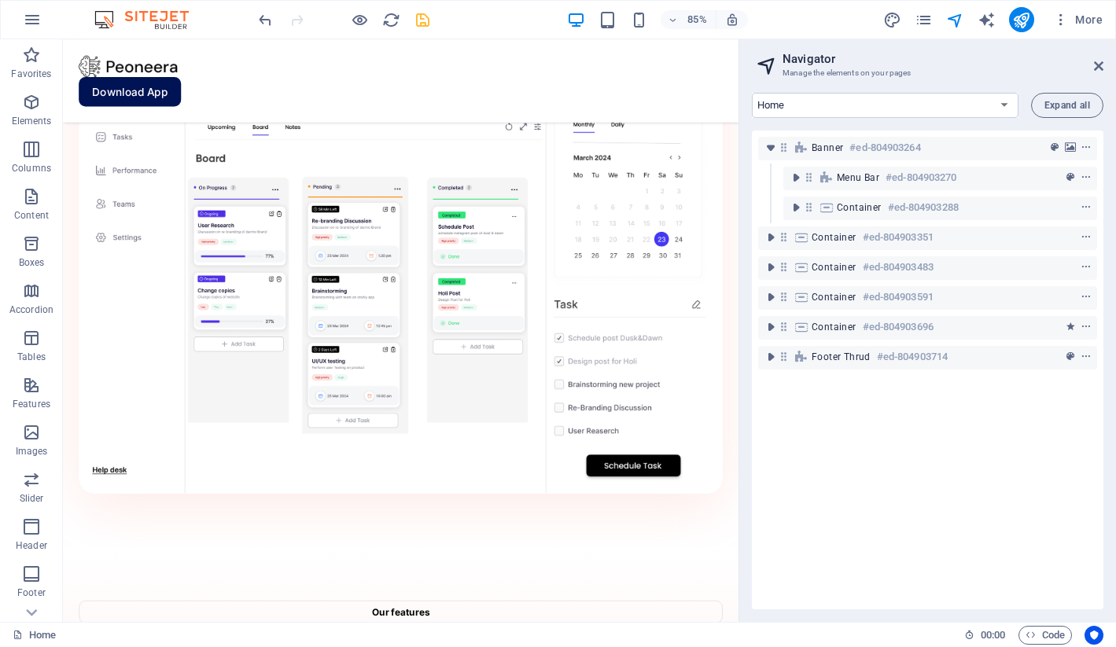
click at [914, 252] on div "Container #ed-804903351" at bounding box center [927, 238] width 339 height 30
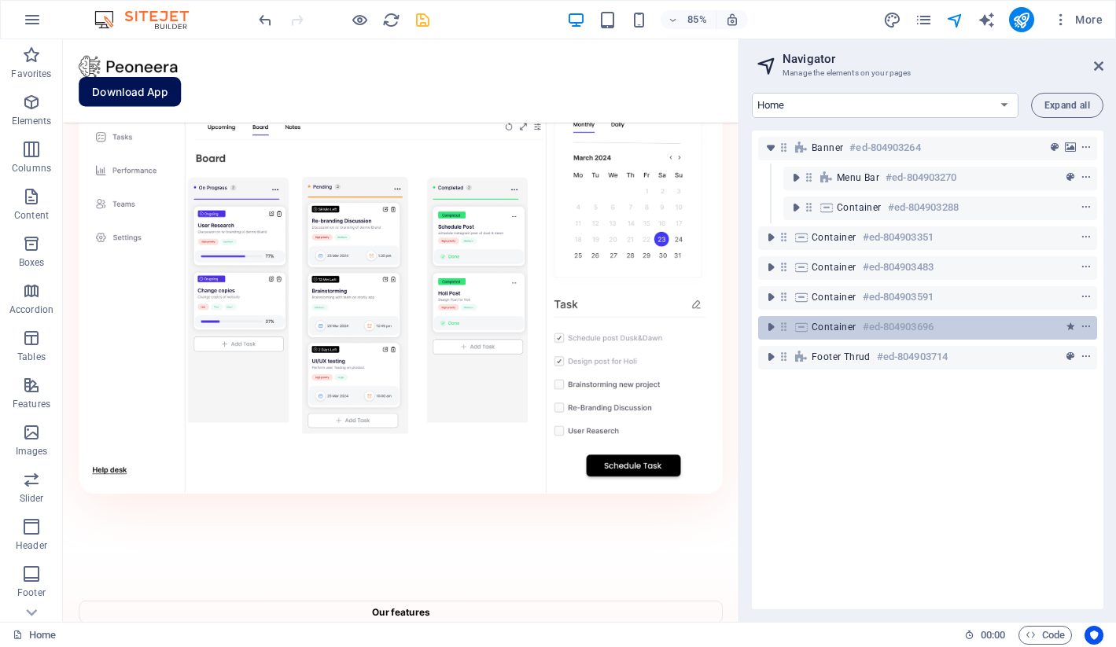
click at [857, 322] on div "Container #ed-804903696" at bounding box center [914, 327] width 207 height 19
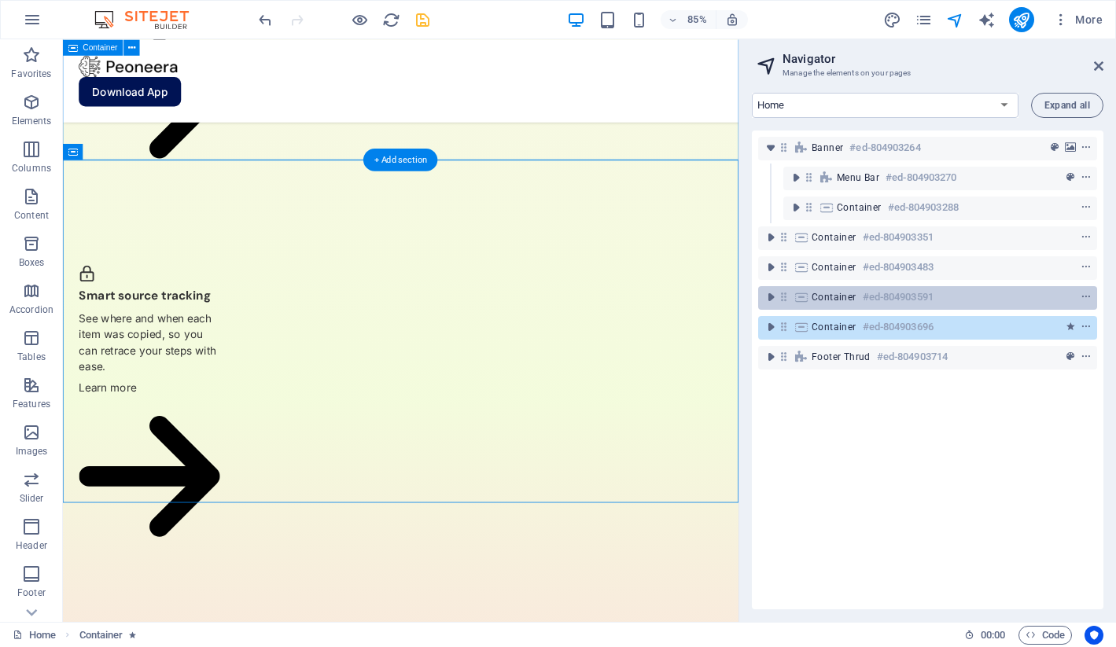
click at [863, 288] on h6 "#ed-804903591" at bounding box center [897, 297] width 71 height 19
